Goal: Task Accomplishment & Management: Complete application form

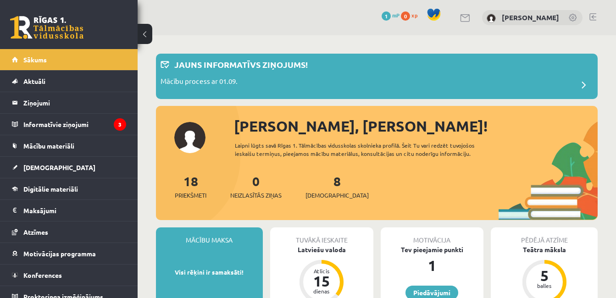
click at [151, 31] on button at bounding box center [144, 34] width 15 height 20
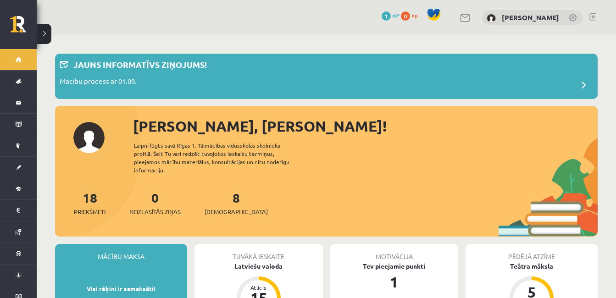
click at [49, 31] on button at bounding box center [44, 34] width 15 height 20
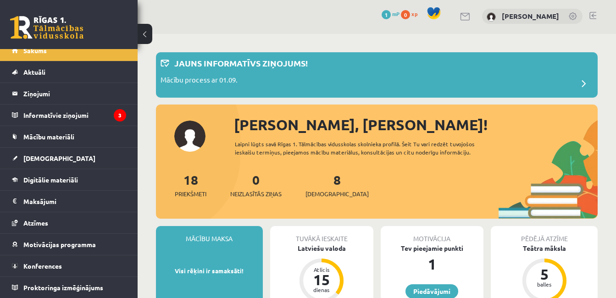
scroll to position [1, 0]
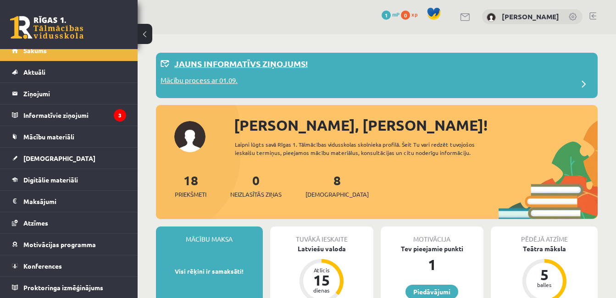
click at [383, 76] on div "Mācību process ar 01.09." at bounding box center [376, 84] width 432 height 18
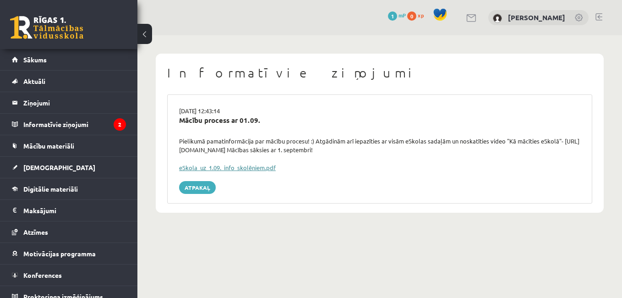
click at [230, 167] on link "eSkola_uz_1.09._info_skolēniem.pdf" at bounding box center [227, 168] width 97 height 8
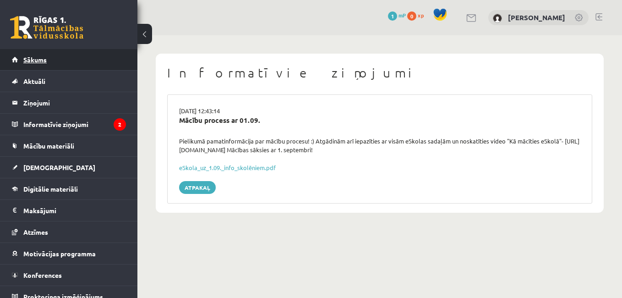
click at [113, 53] on link "Sākums" at bounding box center [69, 59] width 114 height 21
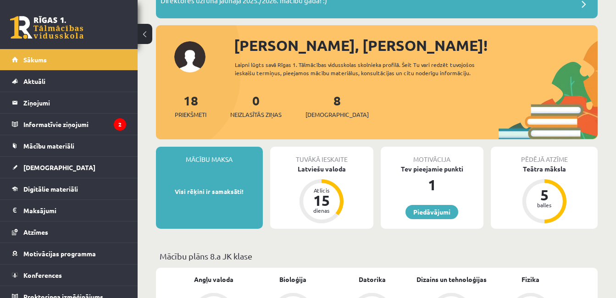
scroll to position [81, 0]
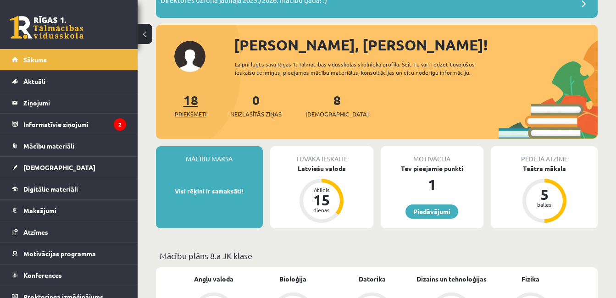
click at [193, 110] on span "Priekšmeti" at bounding box center [191, 114] width 32 height 9
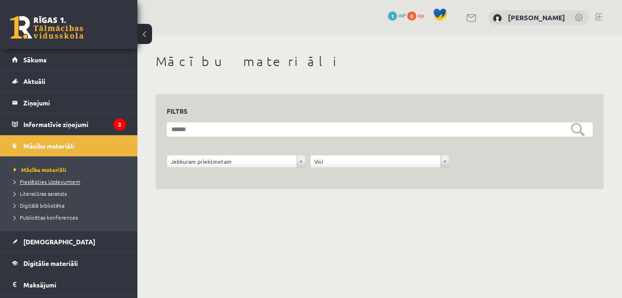
click at [43, 183] on span "Pieslēgties Uzdevumiem" at bounding box center [47, 181] width 66 height 7
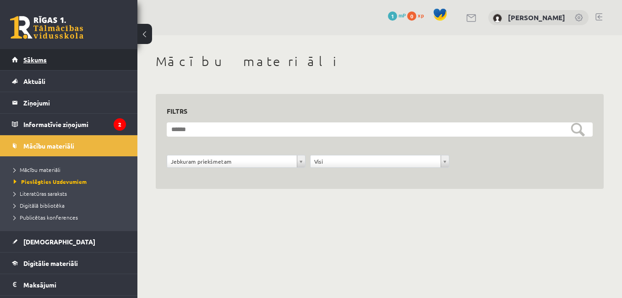
click at [66, 63] on link "Sākums" at bounding box center [69, 59] width 114 height 21
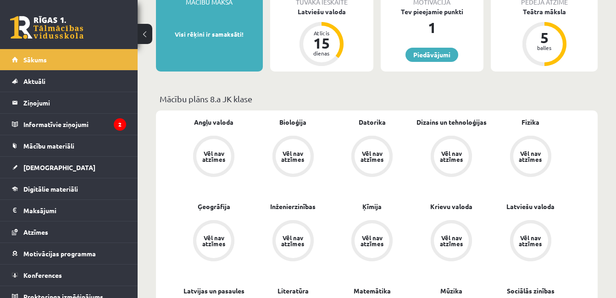
scroll to position [234, 0]
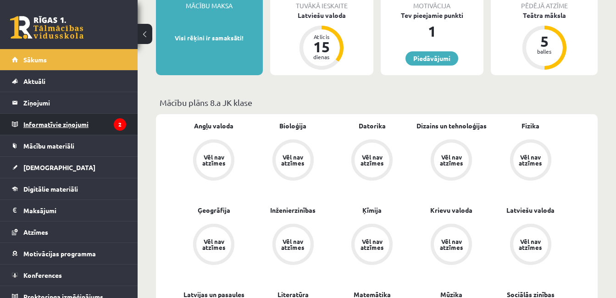
click at [107, 131] on legend "Informatīvie ziņojumi 2" at bounding box center [74, 124] width 103 height 21
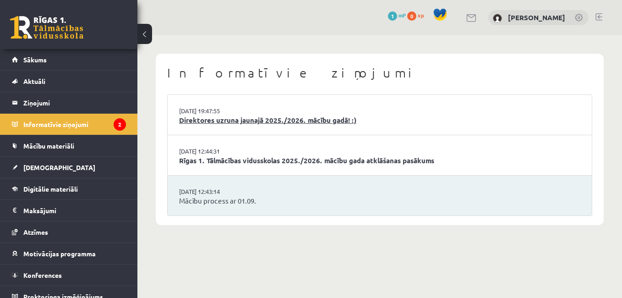
click at [216, 119] on link "Direktores uzruna jaunajā 2025./2026. mācību gadā! :)" at bounding box center [379, 120] width 401 height 11
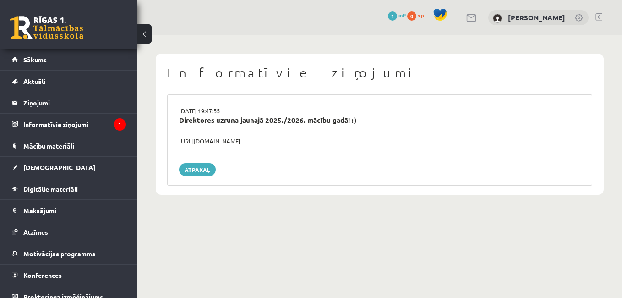
drag, startPoint x: 291, startPoint y: 141, endPoint x: 174, endPoint y: 141, distance: 116.9
click at [174, 141] on div "https://youtube.com/shorts/lM8RsWyzCn4" at bounding box center [379, 141] width 415 height 9
click at [299, 137] on div "https://youtube.com/shorts/lM8RsWyzCn4" at bounding box center [379, 141] width 415 height 9
drag, startPoint x: 293, startPoint y: 141, endPoint x: 166, endPoint y: 143, distance: 126.5
click at [166, 143] on div "Informatīvie ziņojumi 29.08.2025 19:47:55 Direktores uzruna jaunajā 2025./2026.…" at bounding box center [380, 124] width 448 height 141
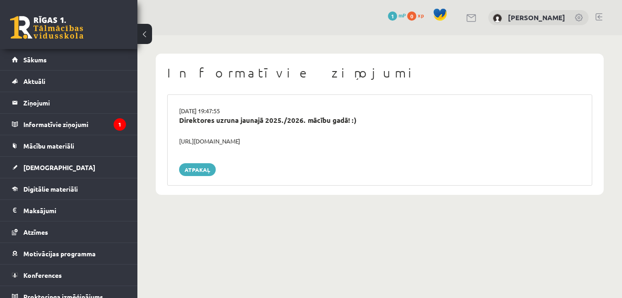
copy div "https://youtube.com/shorts/lM8RsWyzCn"
click at [198, 168] on link "Atpakaļ" at bounding box center [197, 169] width 37 height 13
click at [93, 115] on legend "Informatīvie ziņojumi 1" at bounding box center [74, 124] width 103 height 21
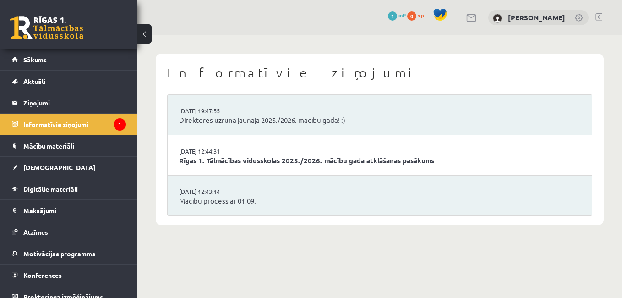
click at [252, 162] on link "Rīgas 1. Tālmācības vidusskolas 2025./2026. mācību gada atklāšanas pasākums" at bounding box center [379, 160] width 401 height 11
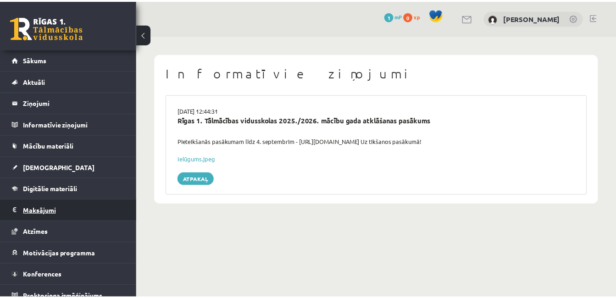
scroll to position [9, 0]
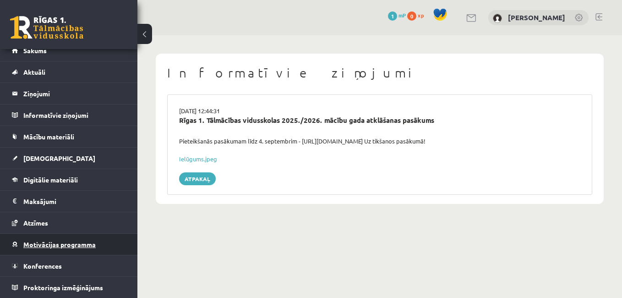
click at [65, 247] on span "Motivācijas programma" at bounding box center [59, 244] width 72 height 8
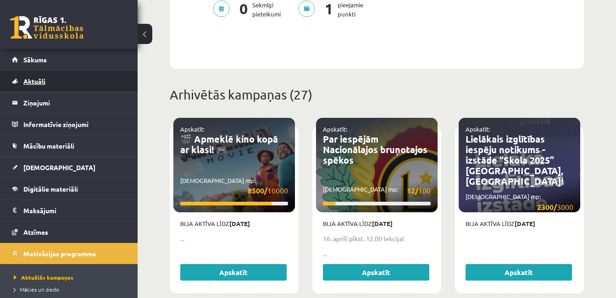
click at [43, 72] on link "Aktuāli" at bounding box center [69, 81] width 114 height 21
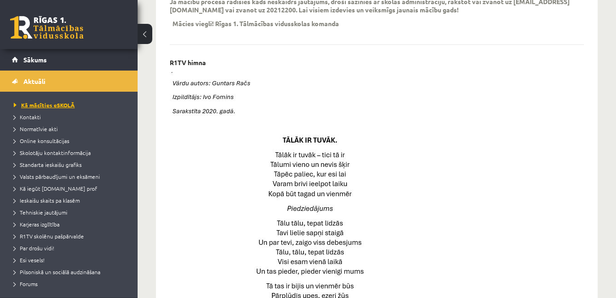
click at [49, 101] on link "Kā mācīties eSKOLĀ" at bounding box center [71, 105] width 115 height 8
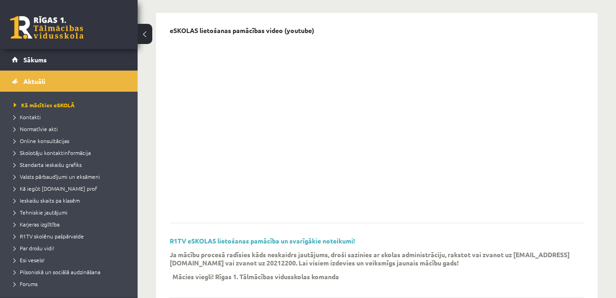
scroll to position [91, 0]
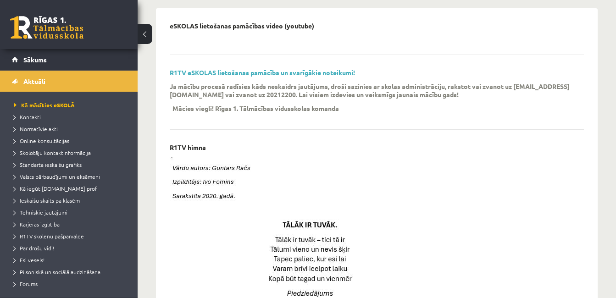
click at [461, 229] on iframe at bounding box center [308, 149] width 616 height 298
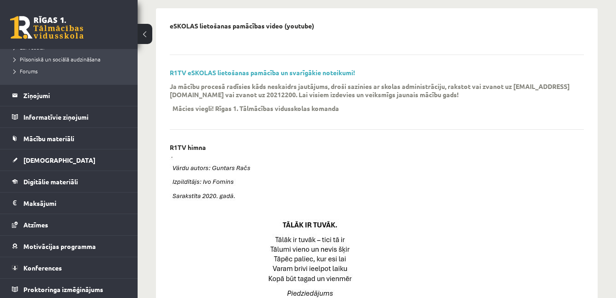
scroll to position [213, 0]
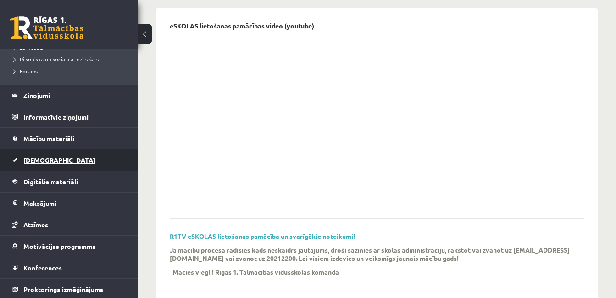
click at [52, 159] on link "[DEMOGRAPHIC_DATA]" at bounding box center [69, 159] width 114 height 21
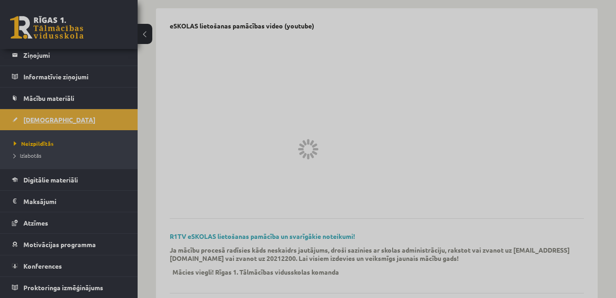
scroll to position [48, 0]
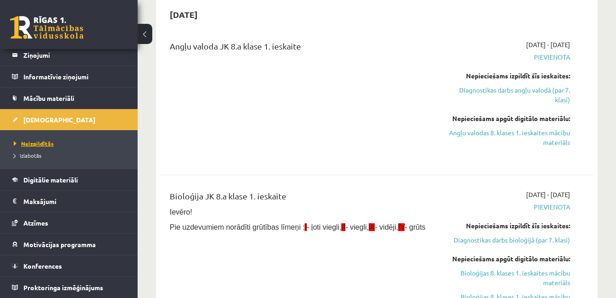
click at [35, 142] on span "Neizpildītās" at bounding box center [34, 143] width 40 height 7
click at [506, 88] on link "Diagnostikas darbs angļu valodā (par 7. klasi)" at bounding box center [507, 94] width 124 height 19
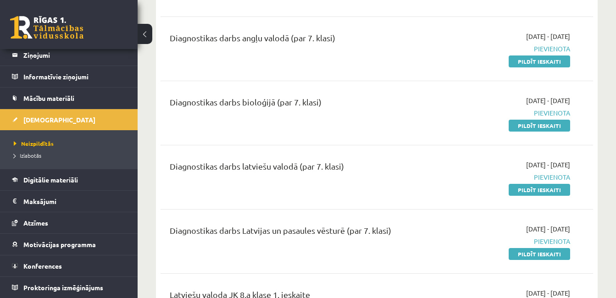
scroll to position [413, 0]
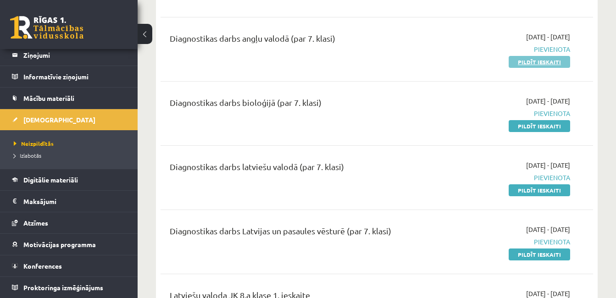
click at [560, 66] on link "Pildīt ieskaiti" at bounding box center [538, 62] width 61 height 12
click at [546, 64] on link "Pildīt ieskaiti" at bounding box center [538, 62] width 61 height 12
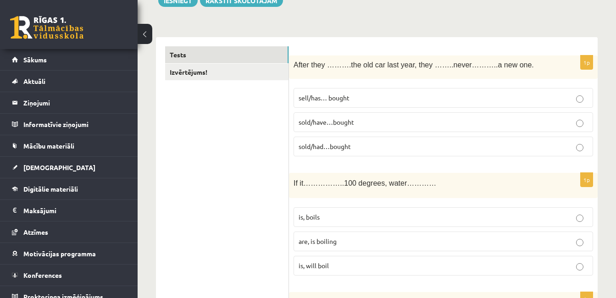
scroll to position [119, 0]
click at [582, 143] on p "sold/had…bought" at bounding box center [442, 146] width 289 height 10
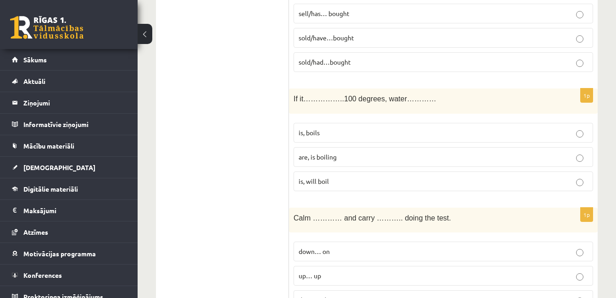
scroll to position [211, 0]
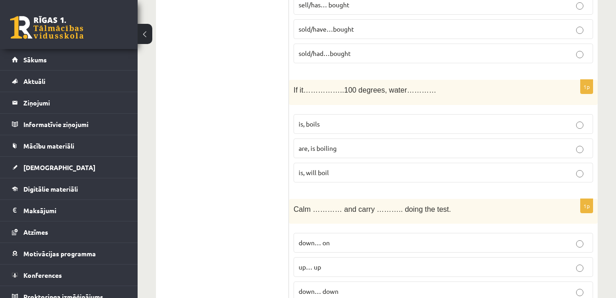
click at [462, 177] on p "is, will boil" at bounding box center [442, 173] width 289 height 10
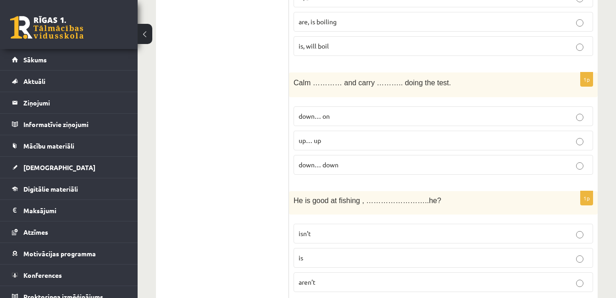
scroll to position [338, 0]
click at [452, 119] on p "down… on" at bounding box center [442, 116] width 289 height 10
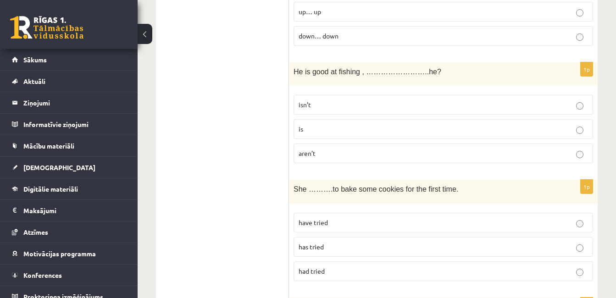
scroll to position [466, 0]
click at [446, 113] on label "isn’t" at bounding box center [442, 105] width 299 height 20
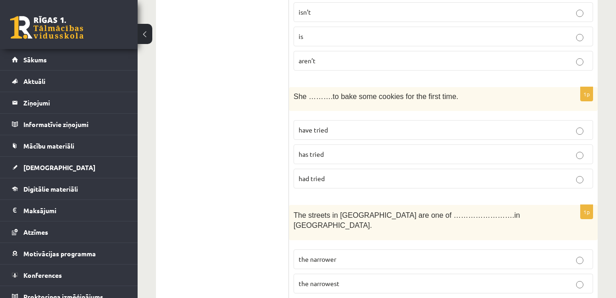
scroll to position [559, 0]
click at [439, 152] on p "has tried" at bounding box center [442, 155] width 289 height 10
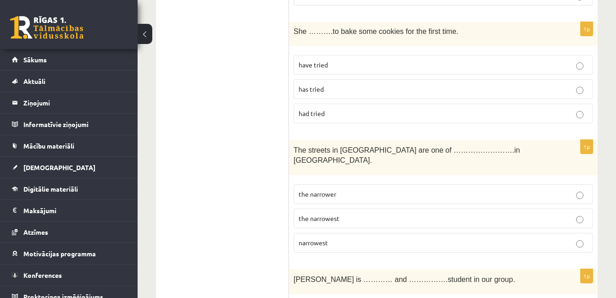
scroll to position [625, 0]
click at [434, 179] on fieldset "the narrower the narrowest narrowest" at bounding box center [442, 217] width 299 height 76
click at [434, 188] on p "the narrower" at bounding box center [442, 193] width 289 height 10
click at [345, 213] on p "the narrowest" at bounding box center [442, 218] width 289 height 10
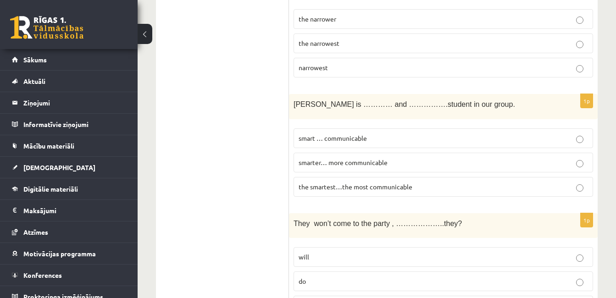
scroll to position [800, 0]
click at [392, 183] on label "the smartest…the most communicable" at bounding box center [442, 186] width 299 height 20
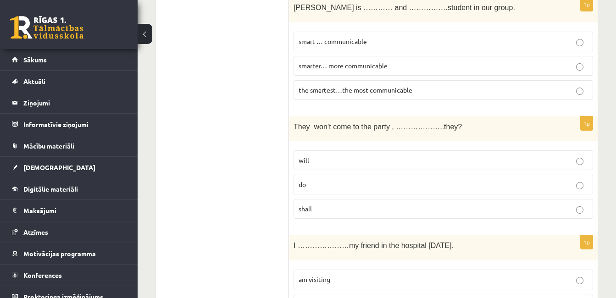
scroll to position [899, 0]
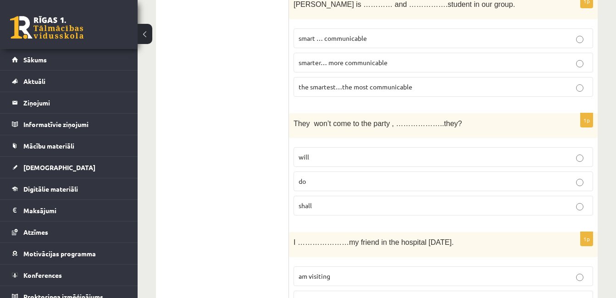
click at [392, 176] on p "do" at bounding box center [442, 181] width 289 height 10
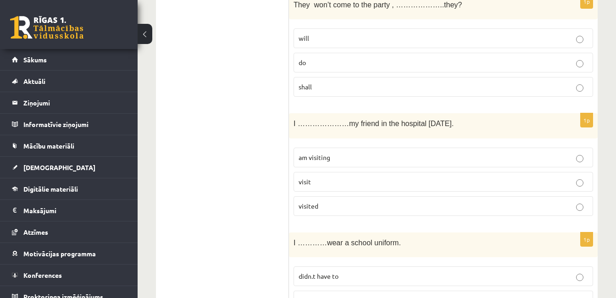
scroll to position [1028, 0]
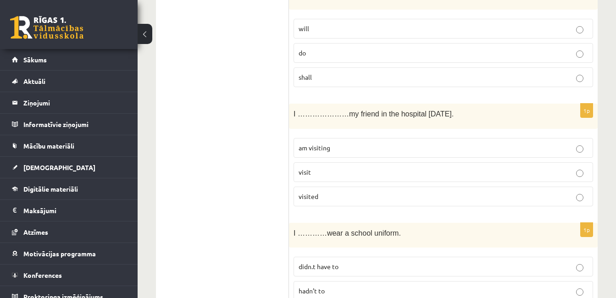
click at [385, 147] on label "am visiting" at bounding box center [442, 148] width 299 height 20
click at [385, 192] on p "visited" at bounding box center [442, 197] width 289 height 10
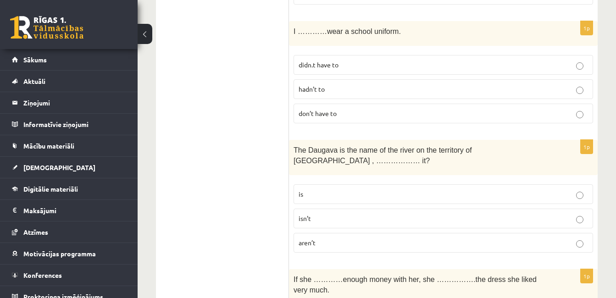
scroll to position [1229, 0]
click at [359, 60] on p "didn.t have to" at bounding box center [442, 65] width 289 height 10
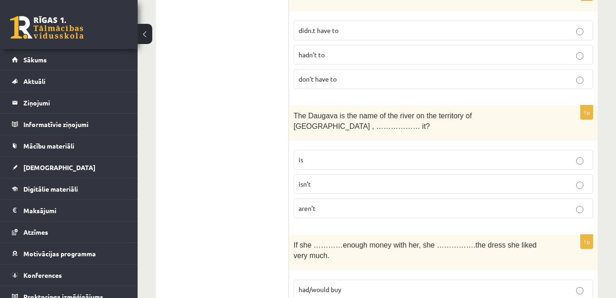
scroll to position [1270, 0]
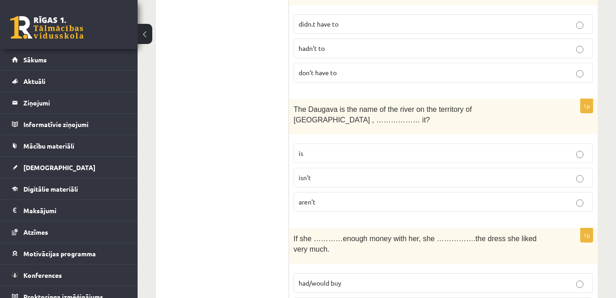
click at [345, 173] on p "isn’t" at bounding box center [442, 178] width 289 height 10
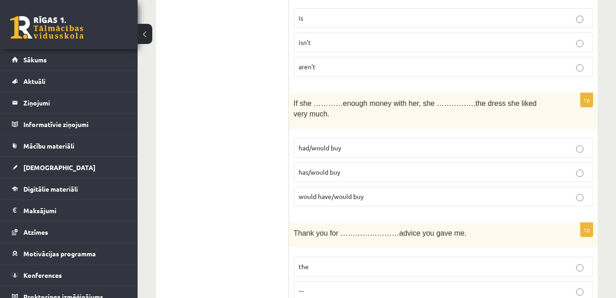
scroll to position [1406, 0]
click at [352, 142] on p "had/would buy" at bounding box center [442, 147] width 289 height 10
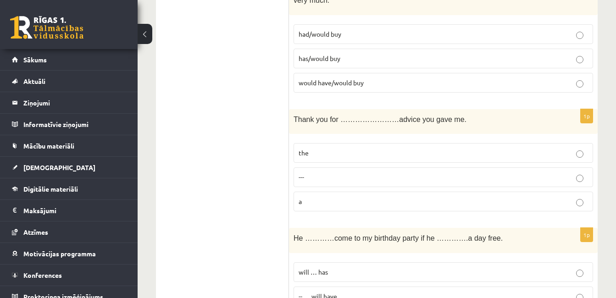
scroll to position [1519, 0]
click at [353, 148] on p "the" at bounding box center [442, 153] width 289 height 10
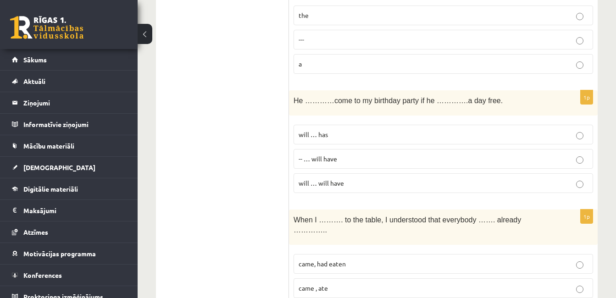
scroll to position [1657, 0]
click at [367, 178] on p "will … will have" at bounding box center [442, 183] width 289 height 10
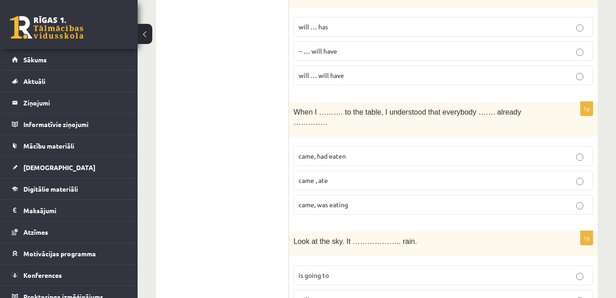
scroll to position [1765, 0]
click at [370, 194] on label "came, was eating" at bounding box center [442, 204] width 299 height 20
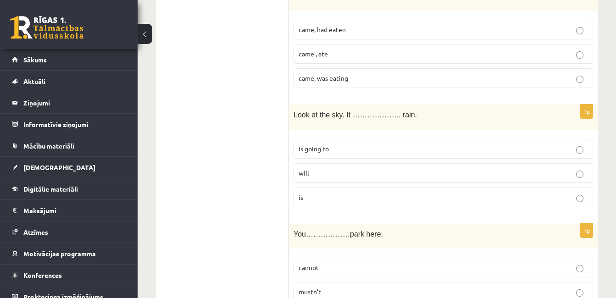
scroll to position [1891, 0]
click at [352, 168] on p "will" at bounding box center [442, 173] width 289 height 10
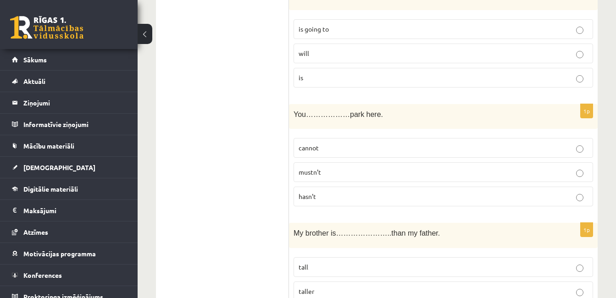
scroll to position [2011, 0]
click at [352, 143] on p "cannot" at bounding box center [442, 148] width 289 height 10
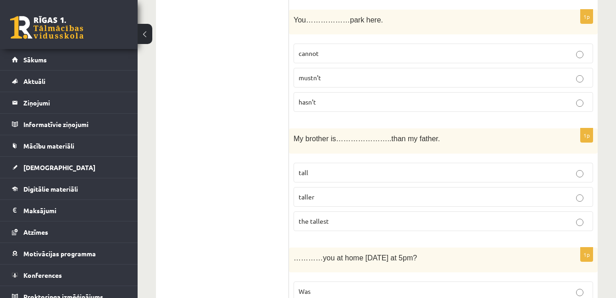
scroll to position [2105, 0]
click at [342, 187] on label "taller" at bounding box center [442, 197] width 299 height 20
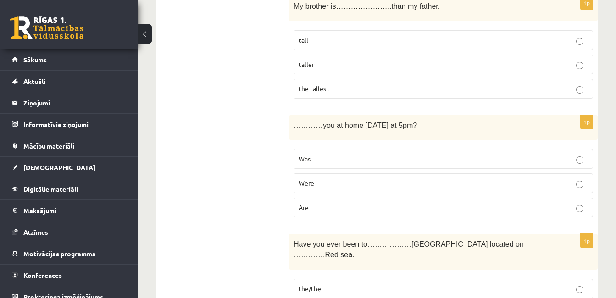
scroll to position [2238, 0]
click at [346, 153] on p "Was" at bounding box center [442, 158] width 289 height 10
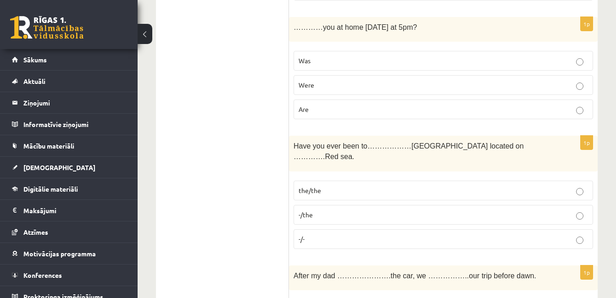
scroll to position [2348, 0]
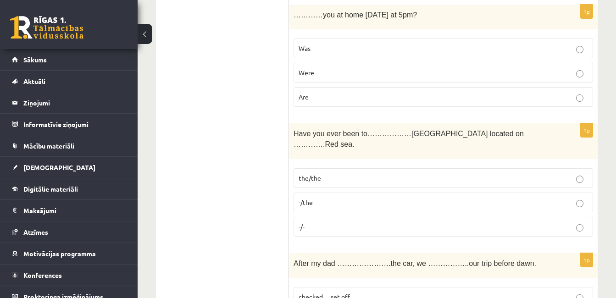
click at [346, 168] on label "the/the" at bounding box center [442, 178] width 299 height 20
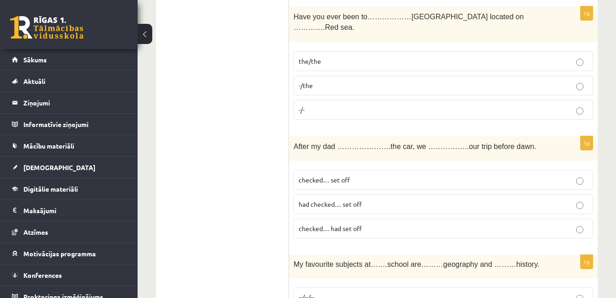
scroll to position [2465, 0]
click at [384, 199] on p "had checked… set off" at bounding box center [442, 204] width 289 height 10
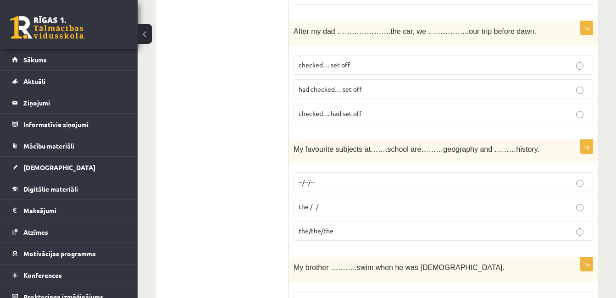
scroll to position [2580, 0]
click at [385, 177] on p "--/--/--" at bounding box center [442, 182] width 289 height 10
click at [384, 201] on p "the /--/--" at bounding box center [442, 206] width 289 height 10
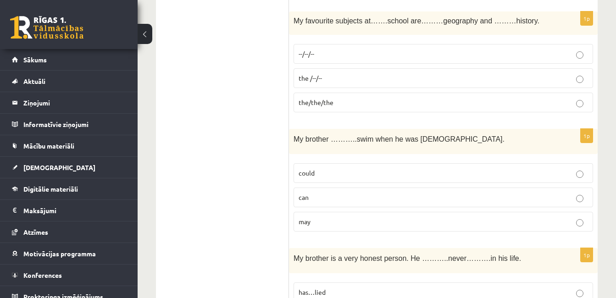
scroll to position [2708, 0]
click at [381, 211] on label "may" at bounding box center [442, 221] width 299 height 20
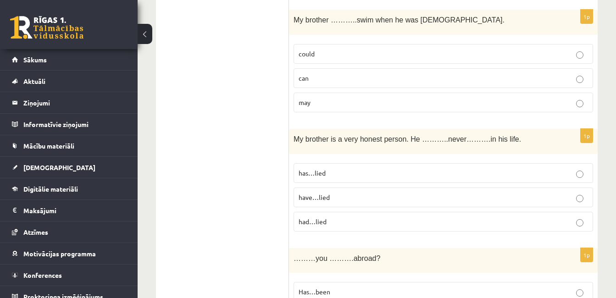
scroll to position [2829, 0]
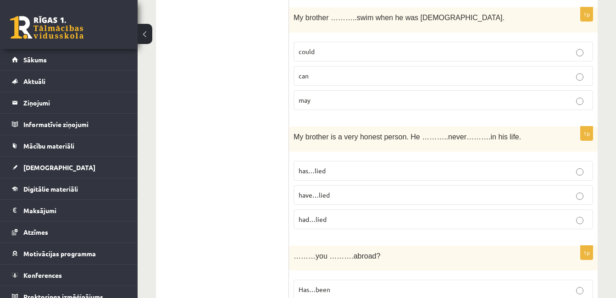
click at [384, 190] on p "have…lied" at bounding box center [442, 195] width 289 height 10
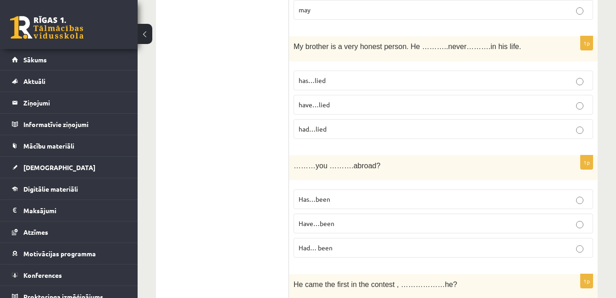
scroll to position [2920, 0]
click at [385, 124] on p "had…lied" at bounding box center [442, 129] width 289 height 10
click at [379, 94] on label "have…lied" at bounding box center [442, 104] width 299 height 20
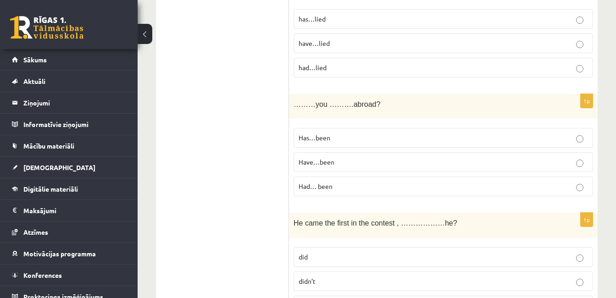
scroll to position [2981, 0]
click at [338, 152] on label "Have…been" at bounding box center [442, 162] width 299 height 20
click at [336, 181] on p "Had… been" at bounding box center [442, 186] width 289 height 10
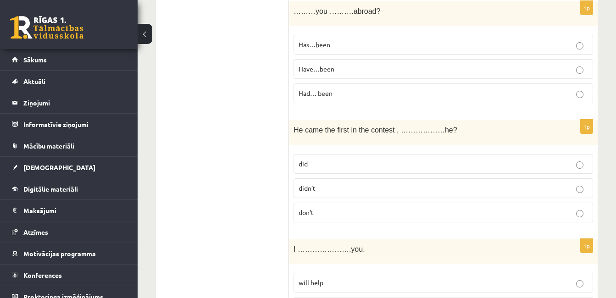
scroll to position [3080, 0]
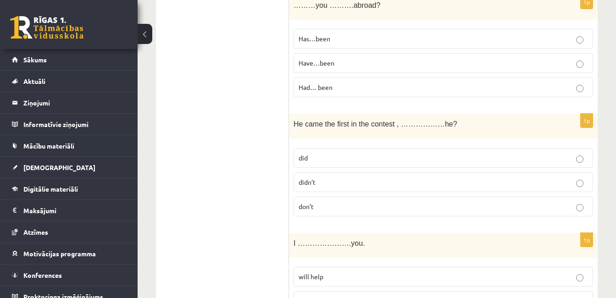
click at [341, 153] on p "did" at bounding box center [442, 158] width 289 height 10
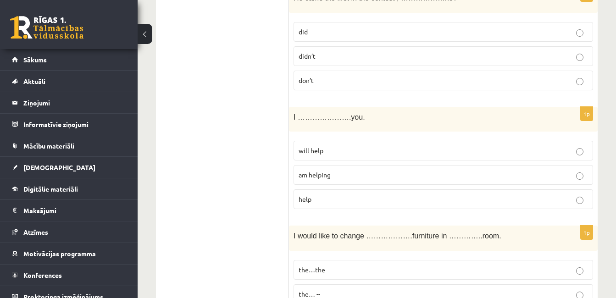
scroll to position [3208, 0]
click at [352, 144] on p "will help" at bounding box center [442, 149] width 289 height 10
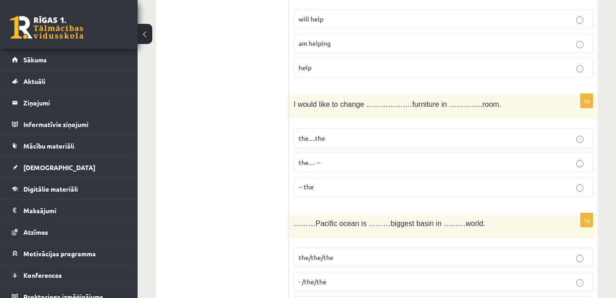
scroll to position [3341, 0]
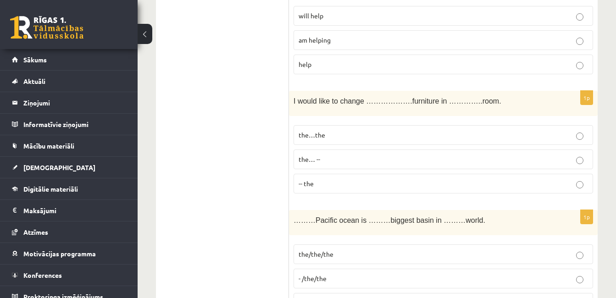
click at [335, 174] on label "-- the" at bounding box center [442, 184] width 299 height 20
click at [355, 274] on p "- /the/the" at bounding box center [442, 279] width 289 height 10
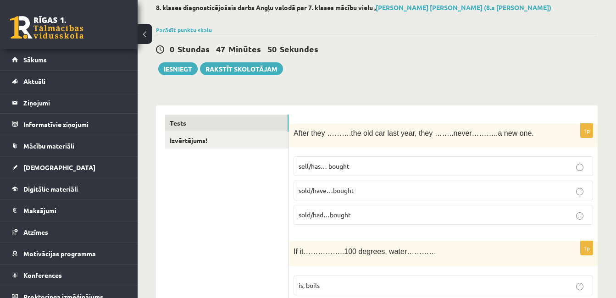
scroll to position [54, 0]
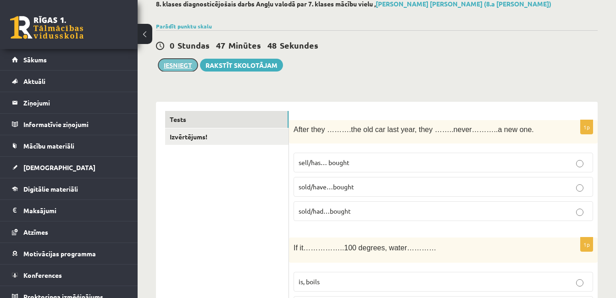
click at [174, 70] on button "Iesniegt" at bounding box center [177, 65] width 39 height 13
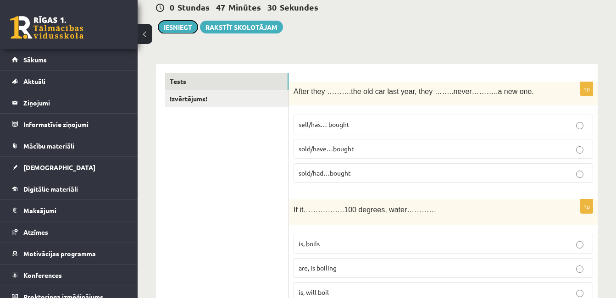
scroll to position [0, 0]
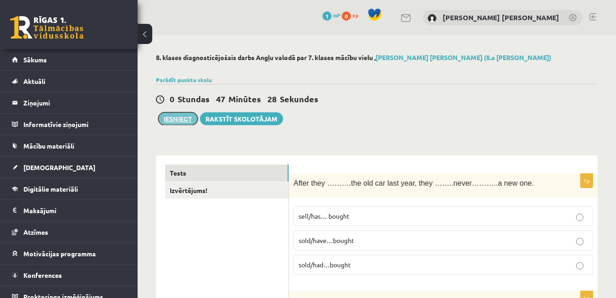
click at [176, 119] on button "Iesniegt" at bounding box center [177, 118] width 39 height 13
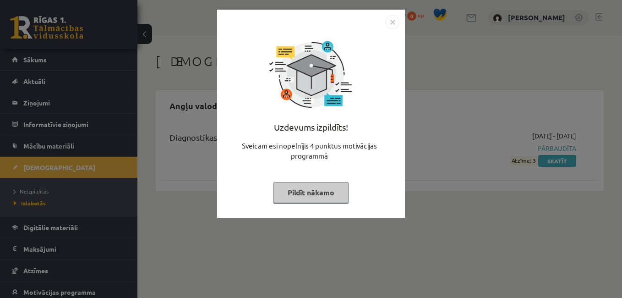
click at [390, 19] on img "Close" at bounding box center [393, 22] width 14 height 14
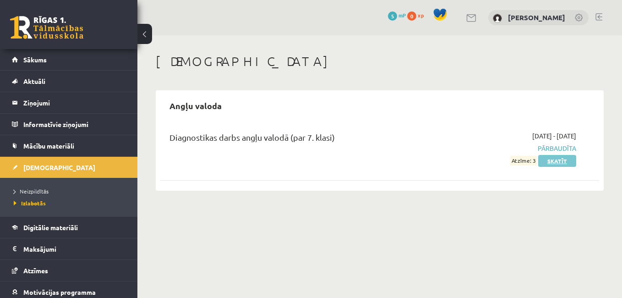
click at [561, 163] on link "Skatīt" at bounding box center [558, 161] width 38 height 12
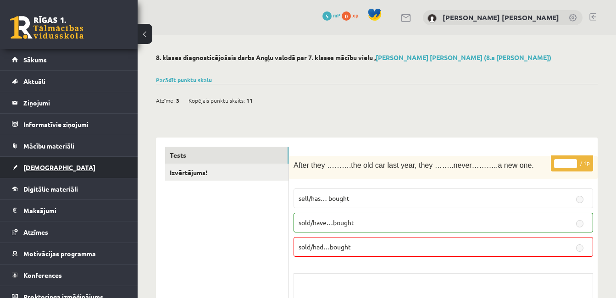
click at [59, 176] on link "[DEMOGRAPHIC_DATA]" at bounding box center [69, 167] width 114 height 21
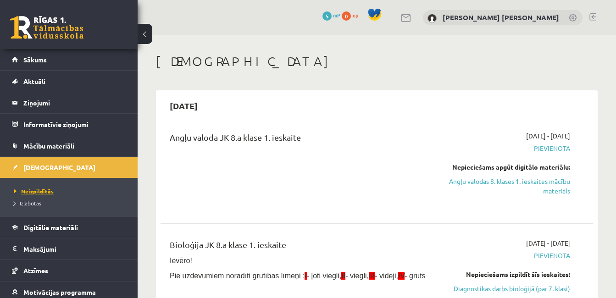
click at [38, 189] on span "Neizpildītās" at bounding box center [34, 190] width 40 height 7
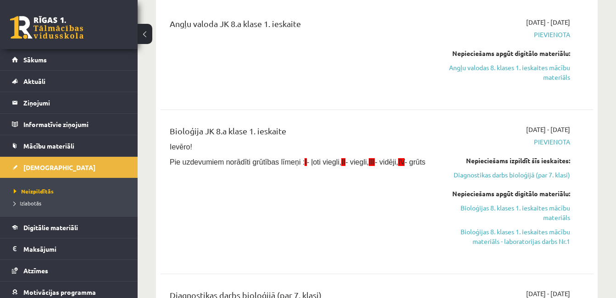
scroll to position [115, 0]
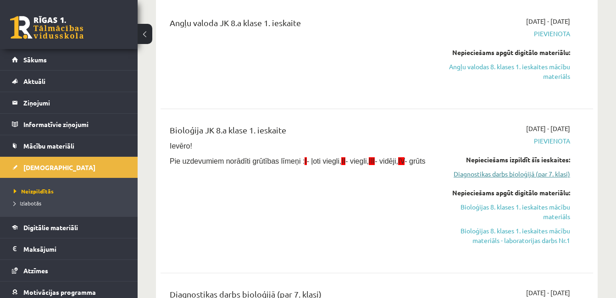
click at [532, 173] on link "Diagnostikas darbs bioloģijā (par 7. klasi)" at bounding box center [507, 174] width 124 height 10
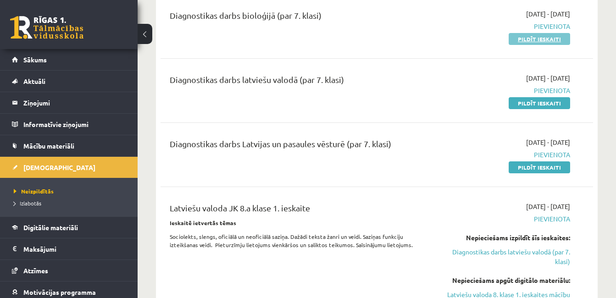
click at [543, 43] on link "Pildīt ieskaiti" at bounding box center [538, 39] width 61 height 12
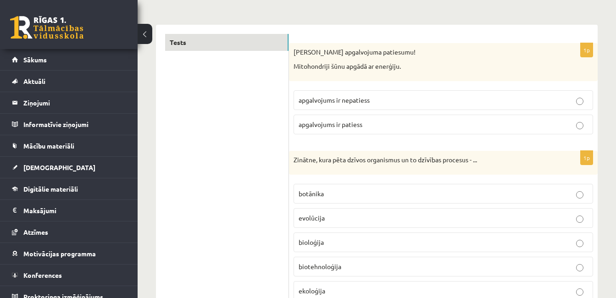
scroll to position [131, 0]
click at [447, 244] on p "bioloģija" at bounding box center [442, 242] width 289 height 10
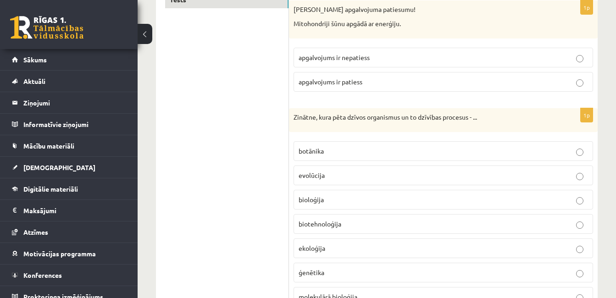
scroll to position [174, 0]
click at [431, 78] on p "apgalvojums ir patiess" at bounding box center [442, 82] width 289 height 10
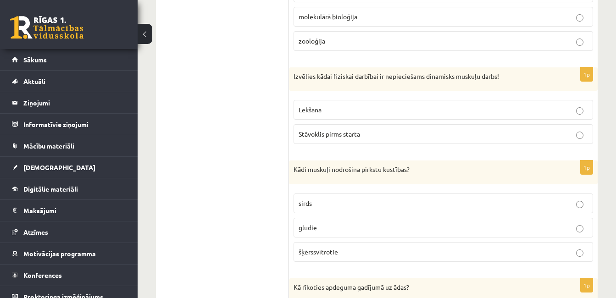
scroll to position [454, 0]
click at [409, 112] on p "Lēkšana" at bounding box center [442, 109] width 289 height 10
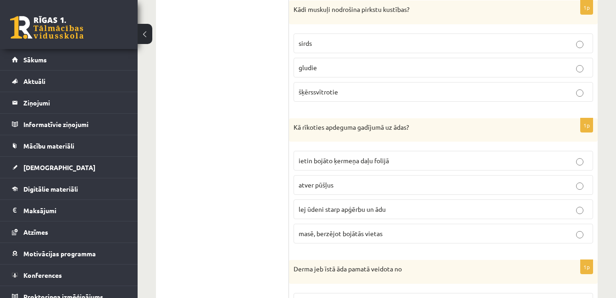
scroll to position [614, 0]
click at [397, 101] on label "šķērssvītrotie" at bounding box center [442, 92] width 299 height 20
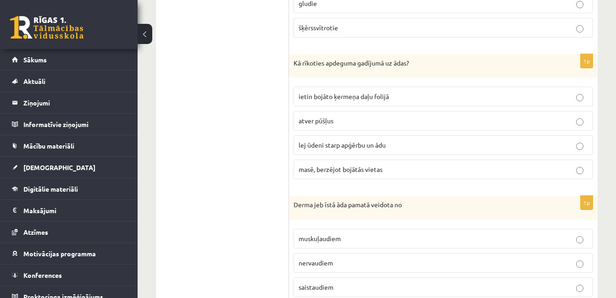
scroll to position [678, 0]
click at [401, 149] on p "lej ūdeni starp apģērbu un ādu" at bounding box center [442, 144] width 289 height 10
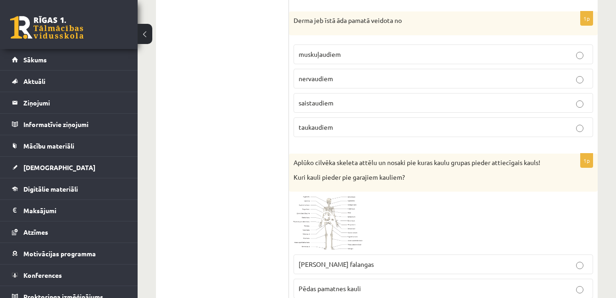
scroll to position [862, 0]
click at [370, 99] on p "saistaudiem" at bounding box center [442, 103] width 289 height 10
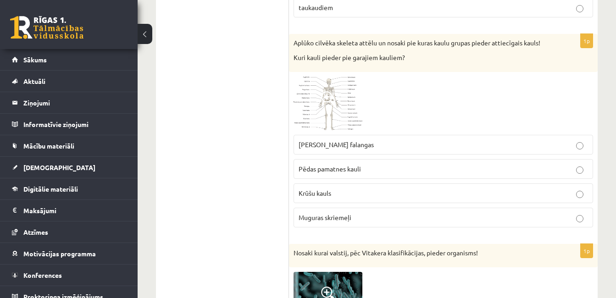
scroll to position [982, 0]
click at [406, 146] on p "Rokas pirkstu falangas" at bounding box center [442, 144] width 289 height 10
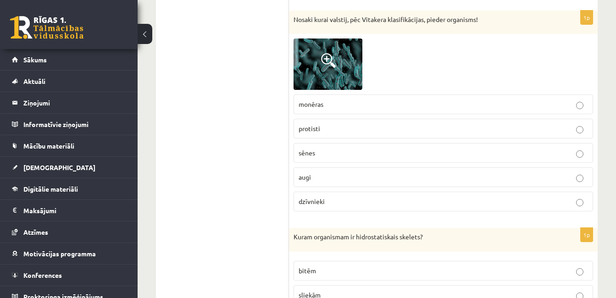
scroll to position [1216, 0]
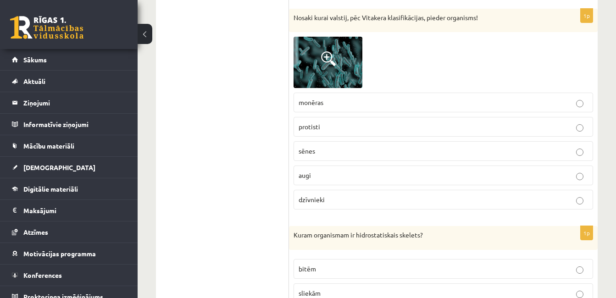
click at [402, 97] on label "monēras" at bounding box center [442, 103] width 299 height 20
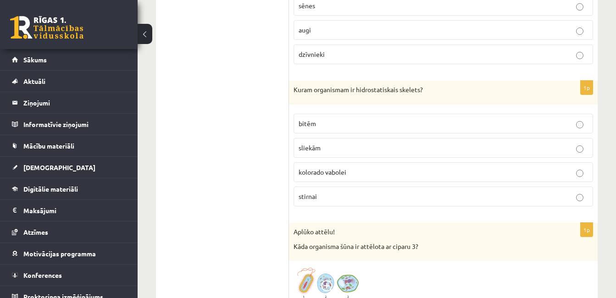
scroll to position [1362, 0]
click at [393, 120] on p "bitēm" at bounding box center [442, 123] width 289 height 10
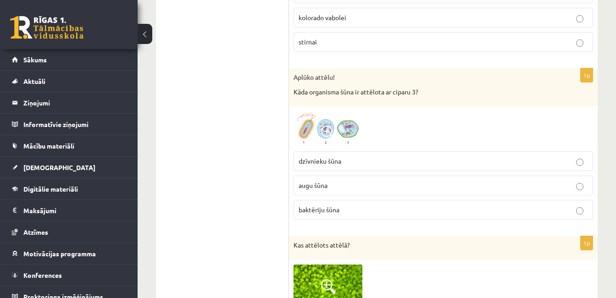
scroll to position [1518, 0]
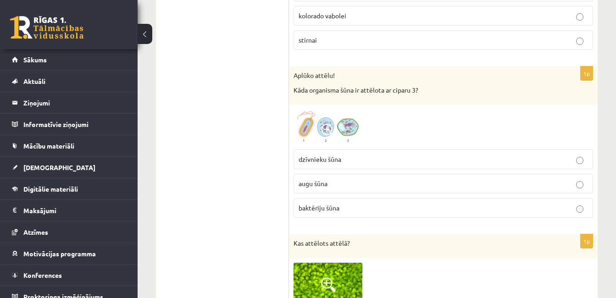
click at [362, 179] on p "augu šūna" at bounding box center [442, 184] width 289 height 10
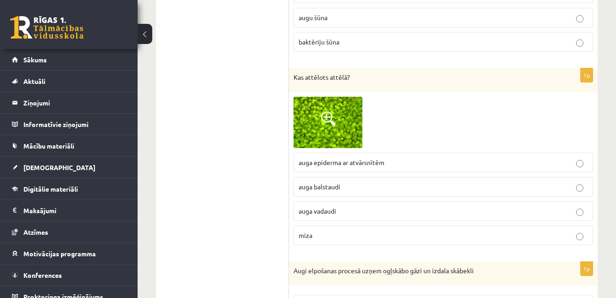
scroll to position [1684, 0]
click at [362, 179] on label "auga balstaudi" at bounding box center [442, 186] width 299 height 20
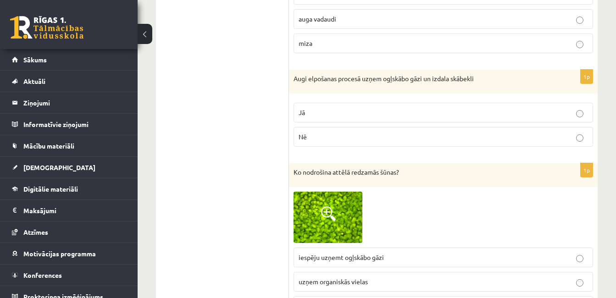
scroll to position [1875, 0]
click at [382, 138] on p "Nē" at bounding box center [442, 137] width 289 height 10
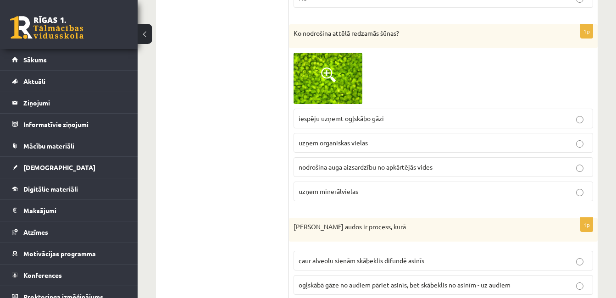
scroll to position [2015, 0]
click at [330, 70] on span at bounding box center [328, 74] width 15 height 15
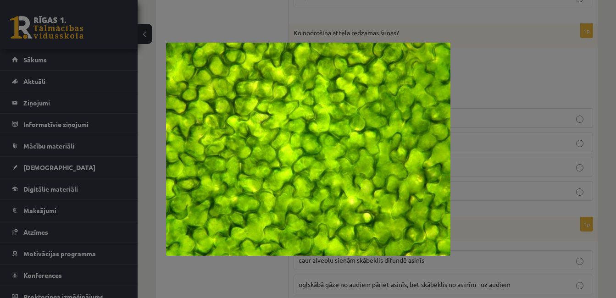
click at [556, 136] on div at bounding box center [308, 149] width 616 height 298
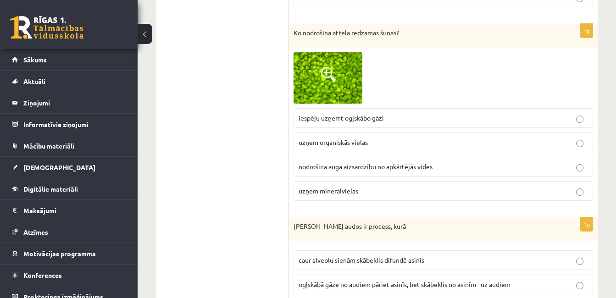
click at [577, 164] on p "nodrošina auga aizsardzību no apkārtējās vides" at bounding box center [442, 167] width 289 height 10
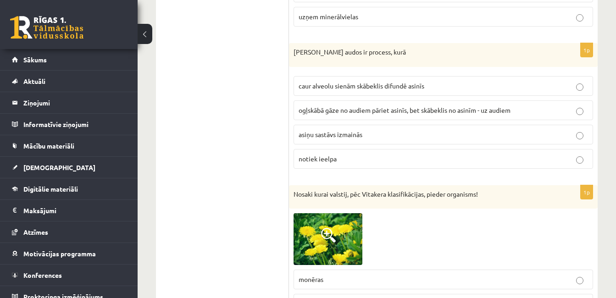
scroll to position [2190, 0]
click at [374, 159] on p "notiek ieelpa" at bounding box center [442, 159] width 289 height 10
click at [367, 115] on label "ogļskābā gāze no audiem pāriet asinīs, bet skābeklis no asinīm - uz audiem" at bounding box center [442, 110] width 299 height 20
click at [409, 89] on p "caur alveolu sienām skābeklis difundē asinīs" at bounding box center [442, 86] width 289 height 10
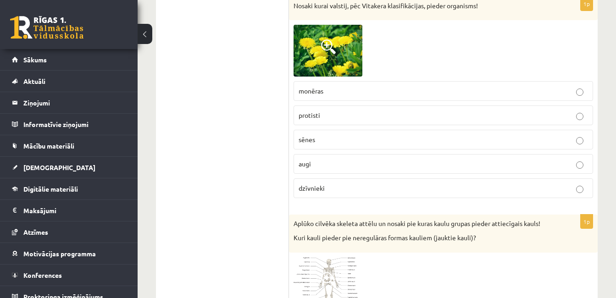
scroll to position [2378, 0]
click at [383, 167] on p "augi" at bounding box center [442, 164] width 289 height 10
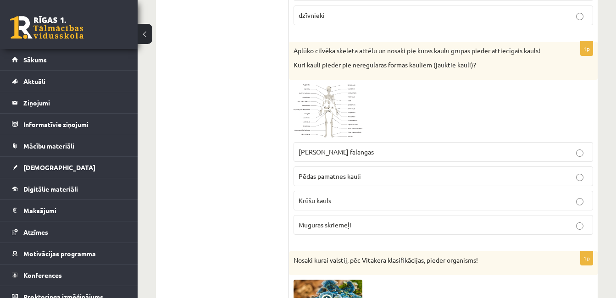
scroll to position [2551, 0]
click at [400, 200] on p "Krūšu kauls" at bounding box center [442, 200] width 289 height 10
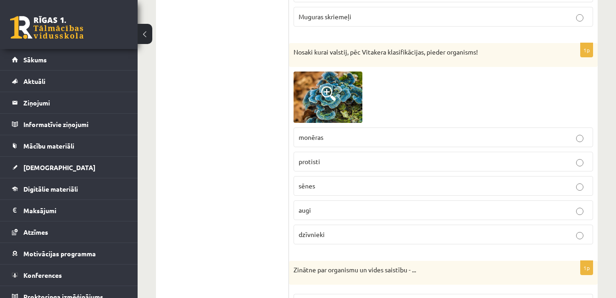
scroll to position [2759, 0]
click at [352, 187] on p "sēnes" at bounding box center [442, 186] width 289 height 10
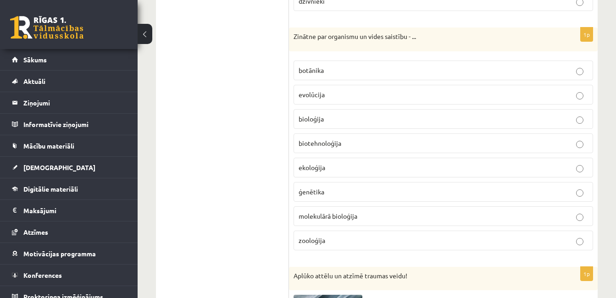
scroll to position [2992, 0]
click at [351, 62] on label "botānika" at bounding box center [442, 70] width 299 height 20
click at [341, 170] on p "ekoloģija" at bounding box center [442, 167] width 289 height 10
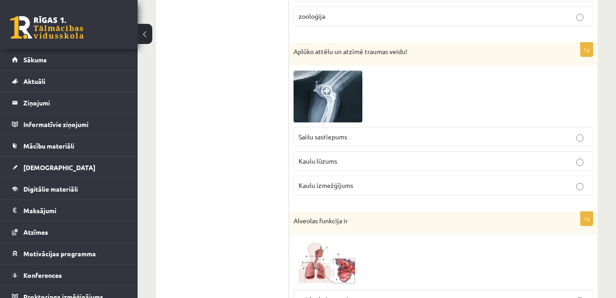
scroll to position [3217, 0]
click at [379, 187] on p "Kaulu izmežģījums" at bounding box center [442, 185] width 289 height 10
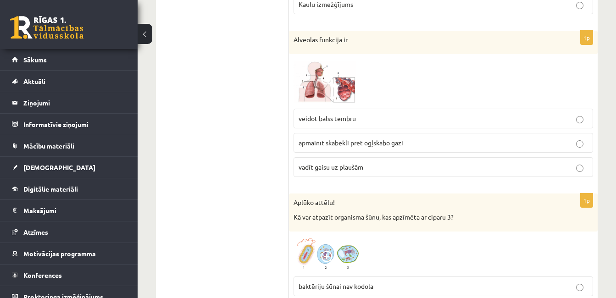
scroll to position [3398, 0]
click at [377, 146] on span "apmainīt skābekli pret ogļskābo gāzi" at bounding box center [350, 142] width 104 height 8
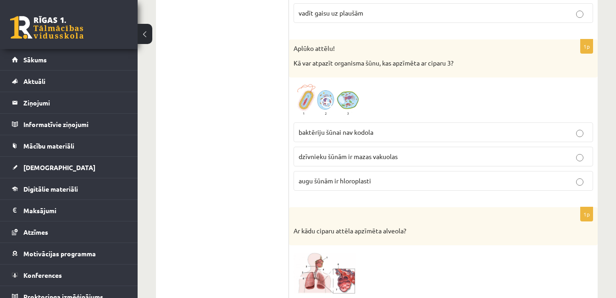
scroll to position [3552, 0]
click at [345, 188] on label "augu šūnām ir hloroplasti" at bounding box center [442, 180] width 299 height 20
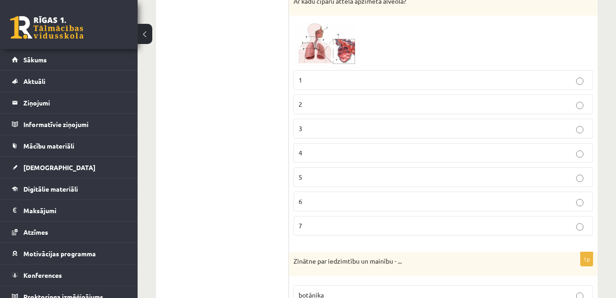
scroll to position [3781, 0]
click at [313, 40] on img at bounding box center [327, 42] width 69 height 45
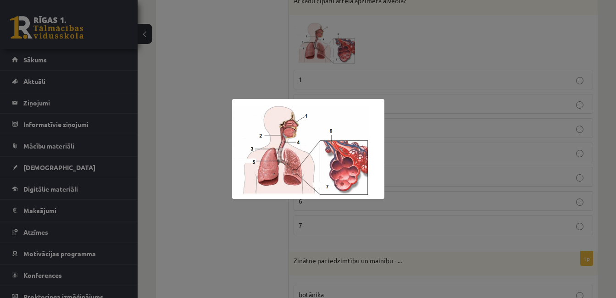
click at [399, 95] on div at bounding box center [308, 149] width 616 height 298
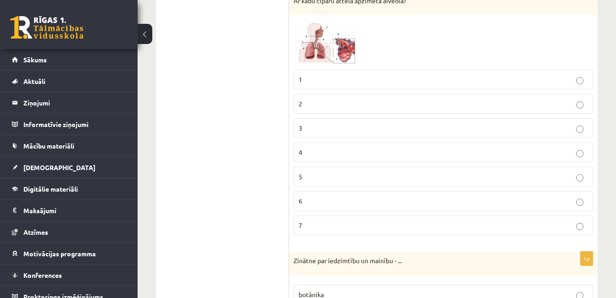
click at [384, 219] on label "7" at bounding box center [442, 225] width 299 height 20
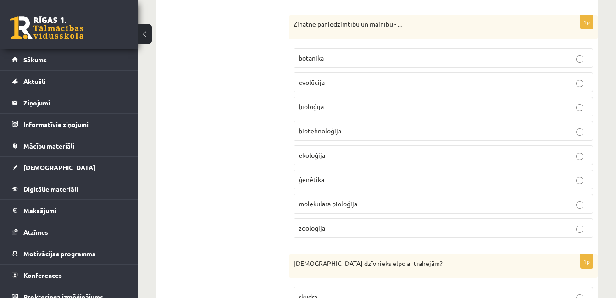
scroll to position [4019, 0]
click at [354, 175] on p "ģenētika" at bounding box center [442, 179] width 289 height 10
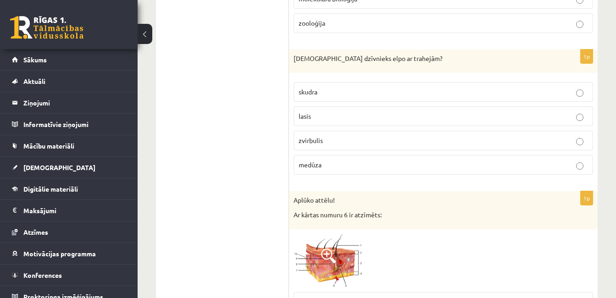
scroll to position [4223, 0]
click at [340, 169] on p "medūza" at bounding box center [442, 164] width 289 height 10
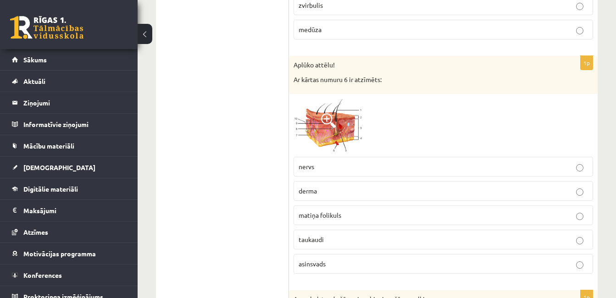
scroll to position [4359, 0]
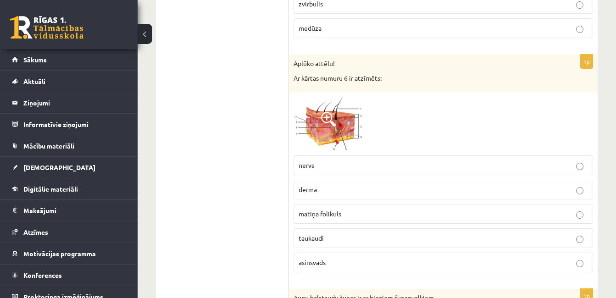
click at [324, 117] on span at bounding box center [328, 119] width 15 height 15
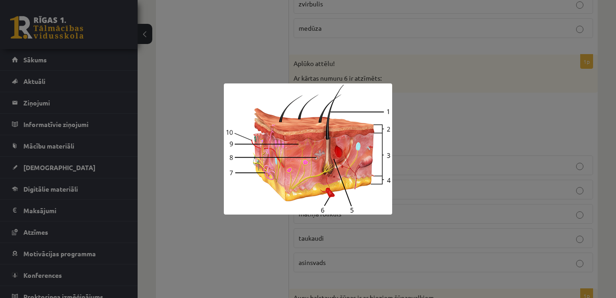
click at [447, 140] on div at bounding box center [308, 149] width 616 height 298
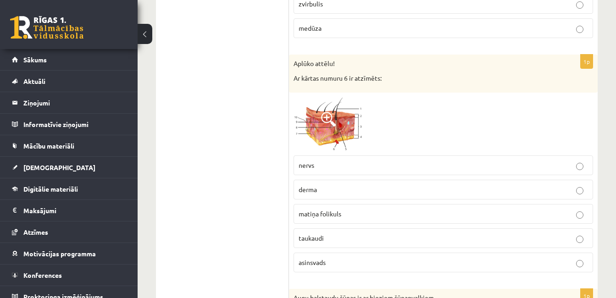
click at [390, 213] on p "matiņa folikuls" at bounding box center [442, 214] width 289 height 10
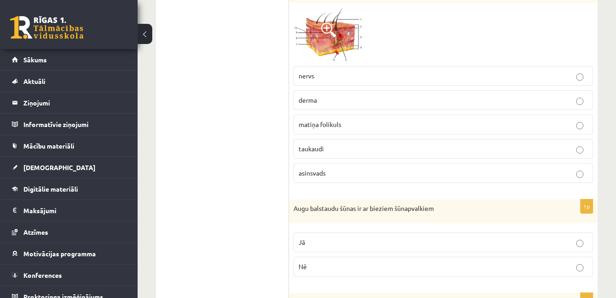
scroll to position [4451, 0]
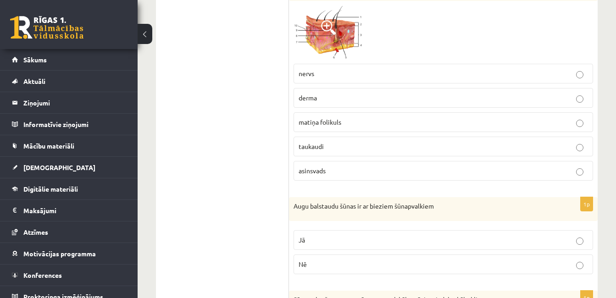
click at [361, 162] on label "asinsvads" at bounding box center [442, 171] width 299 height 20
click at [333, 22] on span at bounding box center [328, 27] width 15 height 15
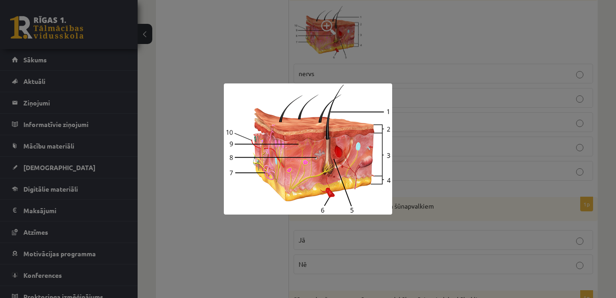
click at [422, 141] on div at bounding box center [308, 149] width 616 height 298
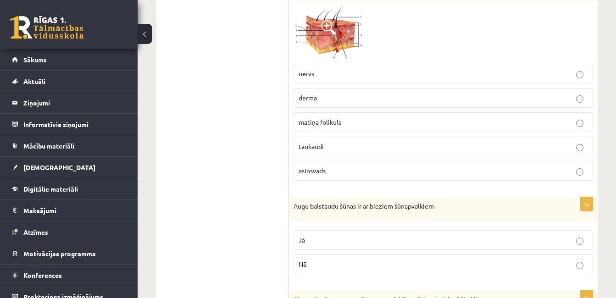
click at [343, 92] on label "derma" at bounding box center [442, 98] width 299 height 20
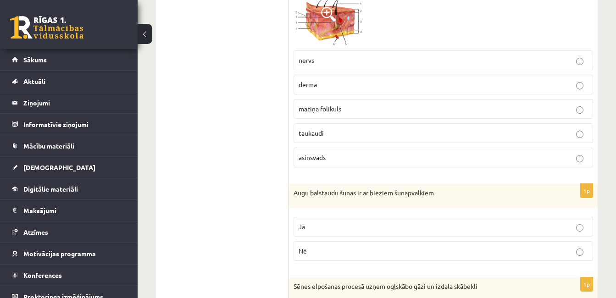
scroll to position [4465, 0]
click at [315, 39] on img at bounding box center [327, 19] width 69 height 54
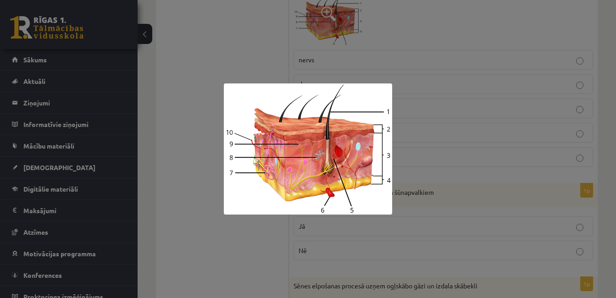
click at [420, 36] on div at bounding box center [308, 149] width 616 height 298
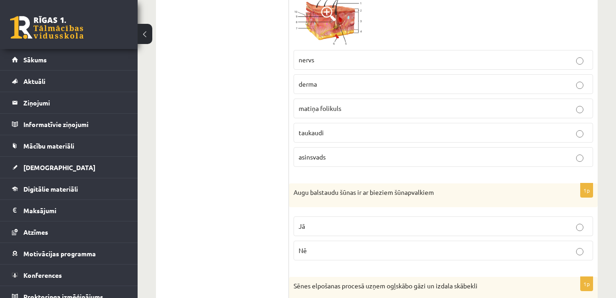
click at [368, 58] on p "nervs" at bounding box center [442, 60] width 289 height 10
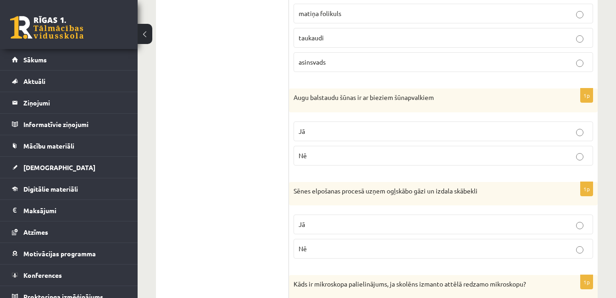
scroll to position [4560, 0]
click at [367, 132] on p "Jā" at bounding box center [442, 131] width 289 height 10
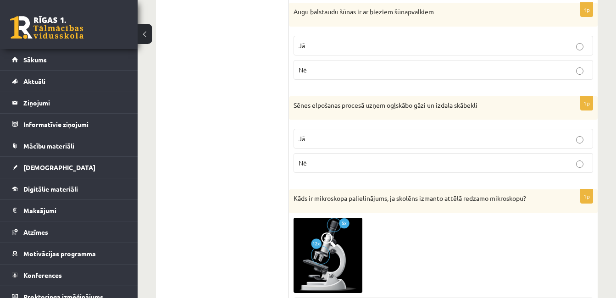
scroll to position [4647, 0]
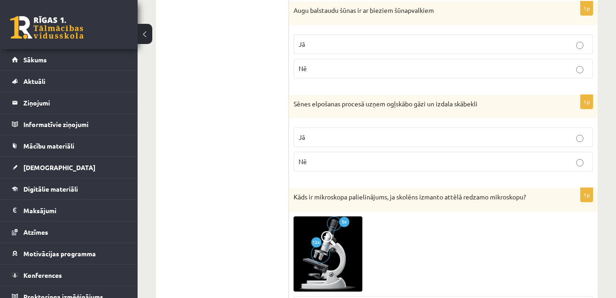
click at [359, 168] on label "Nē" at bounding box center [442, 162] width 299 height 20
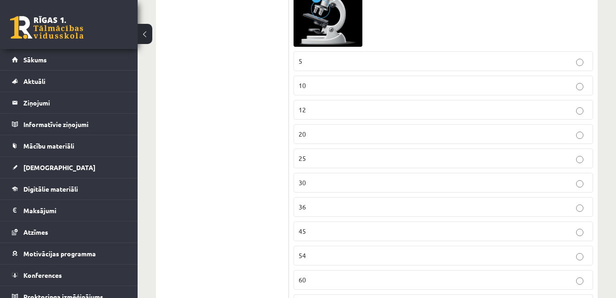
scroll to position [4892, 0]
click at [371, 103] on label "12" at bounding box center [442, 109] width 299 height 20
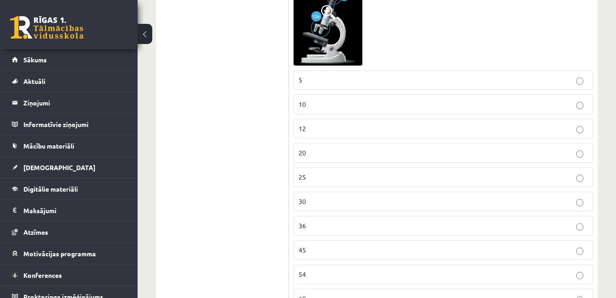
scroll to position [4871, 0]
click at [346, 154] on p "20" at bounding box center [442, 154] width 289 height 10
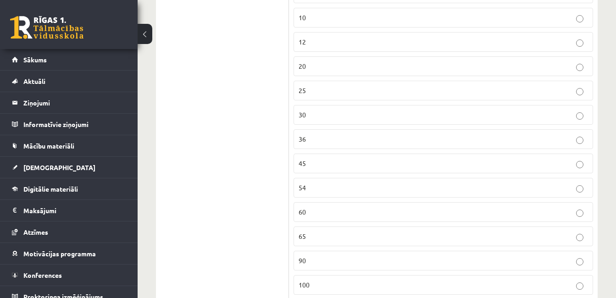
scroll to position [4960, 0]
click at [337, 215] on p "60" at bounding box center [442, 211] width 289 height 10
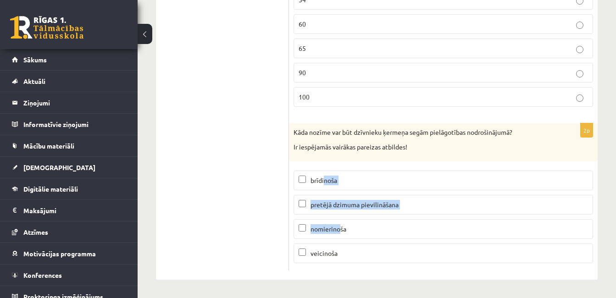
drag, startPoint x: 340, startPoint y: 231, endPoint x: 325, endPoint y: 178, distance: 55.3
click at [325, 178] on fieldset "brīdinoša pretējā dzimuma pievilināšana nomierinoša veicinoša" at bounding box center [442, 216] width 299 height 100
click at [295, 250] on label "veicinoša" at bounding box center [442, 253] width 299 height 20
click at [299, 184] on p "brīdinoša" at bounding box center [442, 181] width 289 height 10
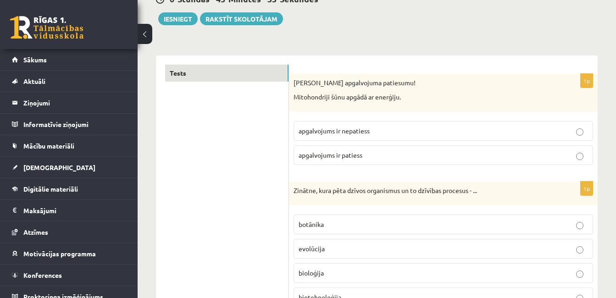
scroll to position [0, 0]
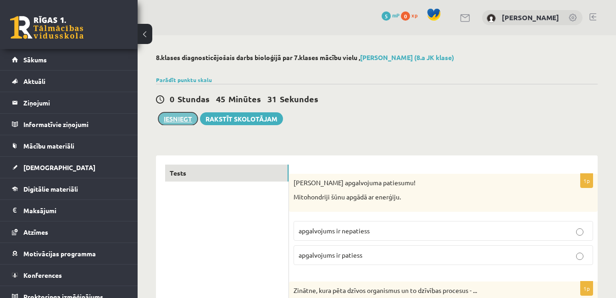
click at [175, 115] on button "Iesniegt" at bounding box center [177, 118] width 39 height 13
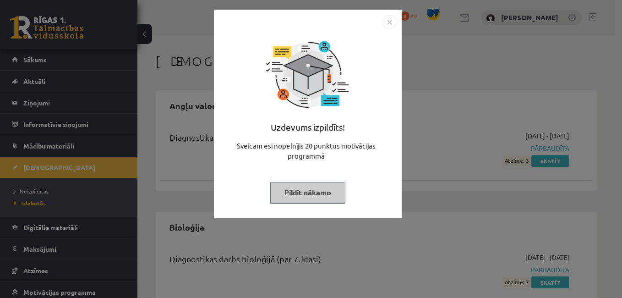
click at [324, 197] on button "Pildīt nākamo" at bounding box center [307, 192] width 75 height 21
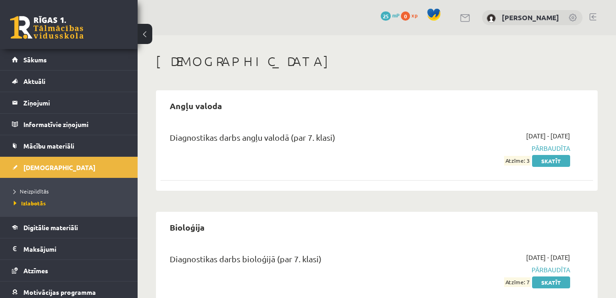
scroll to position [33, 0]
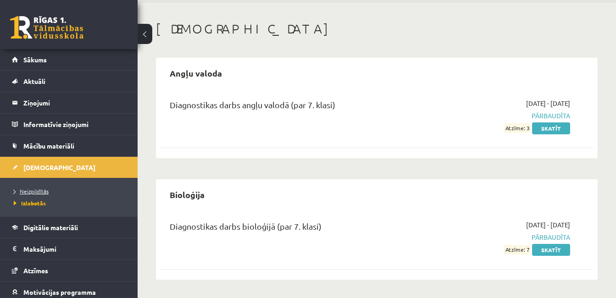
click at [36, 187] on link "Neizpildītās" at bounding box center [71, 191] width 115 height 8
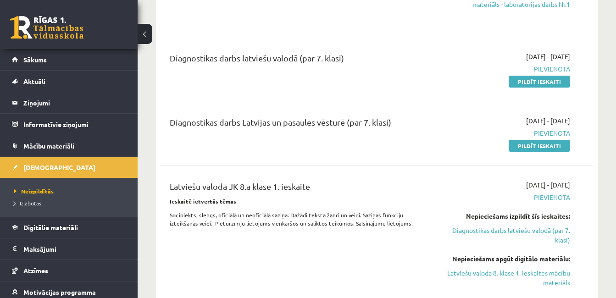
scroll to position [318, 0]
click at [545, 82] on link "Pildīt ieskaiti" at bounding box center [538, 81] width 61 height 12
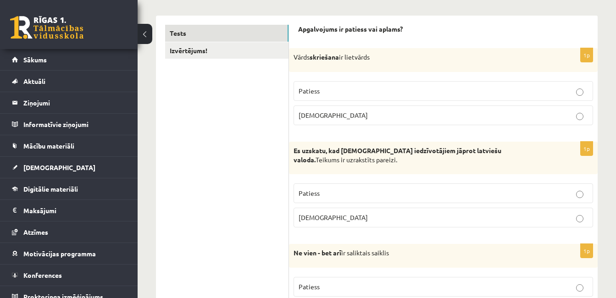
scroll to position [140, 0]
click at [347, 118] on p "[DEMOGRAPHIC_DATA]" at bounding box center [442, 115] width 289 height 10
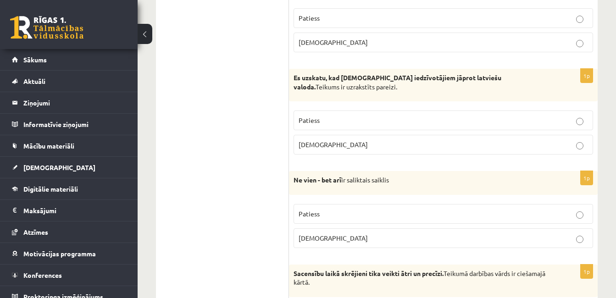
scroll to position [216, 0]
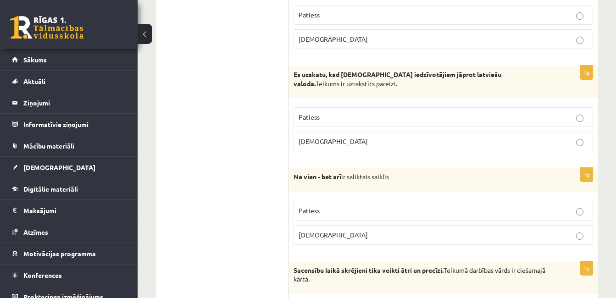
click at [416, 121] on p "Patiess" at bounding box center [442, 117] width 289 height 10
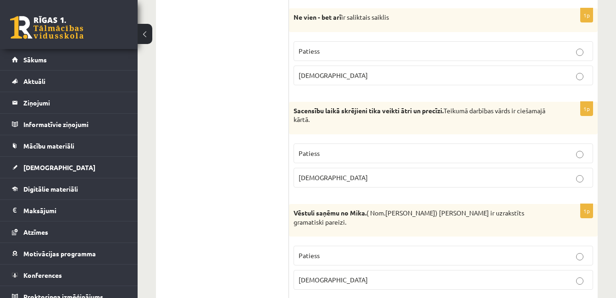
scroll to position [376, 0]
click at [404, 52] on p "Patiess" at bounding box center [442, 51] width 289 height 10
click at [387, 170] on label "Aplams" at bounding box center [442, 177] width 299 height 20
click at [357, 275] on p "Aplams" at bounding box center [442, 280] width 289 height 10
click at [340, 159] on label "Patiess" at bounding box center [442, 153] width 299 height 20
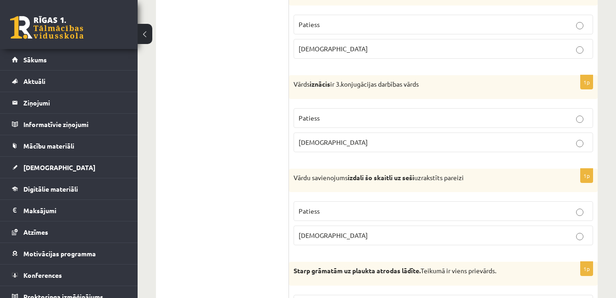
scroll to position [607, 0]
click at [324, 113] on p "Patiess" at bounding box center [442, 118] width 289 height 10
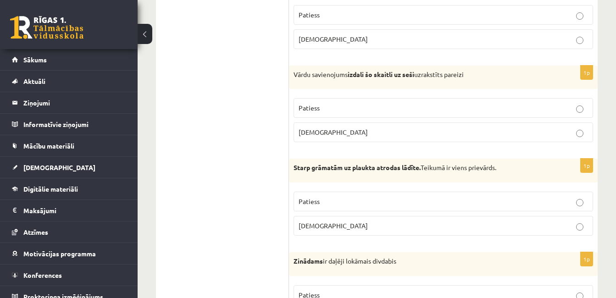
scroll to position [710, 0]
click at [336, 127] on p "Aplams" at bounding box center [442, 132] width 289 height 10
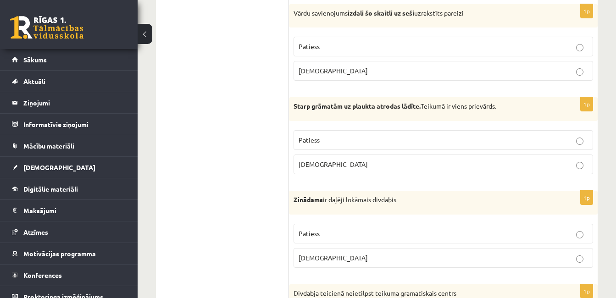
scroll to position [771, 0]
click at [359, 135] on p "Patiess" at bounding box center [442, 140] width 289 height 10
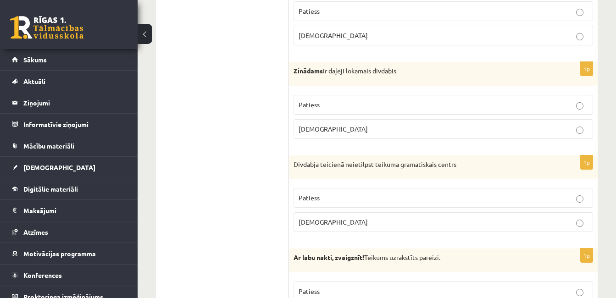
scroll to position [900, 0]
click at [348, 100] on p "Patiess" at bounding box center [442, 104] width 289 height 10
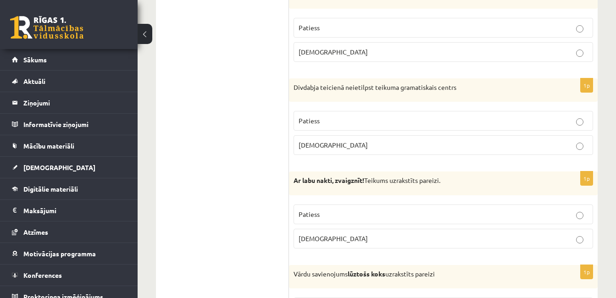
scroll to position [976, 0]
click at [349, 141] on p "Aplams" at bounding box center [442, 146] width 289 height 10
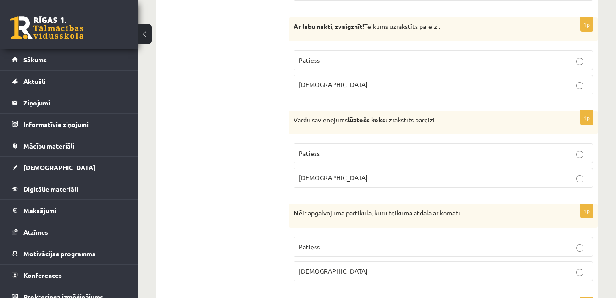
scroll to position [1131, 0]
click at [305, 55] on span "Patiess" at bounding box center [308, 59] width 21 height 8
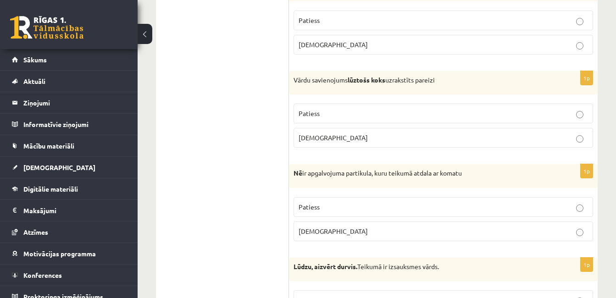
scroll to position [1171, 0]
click at [326, 137] on label "Aplams" at bounding box center [442, 137] width 299 height 20
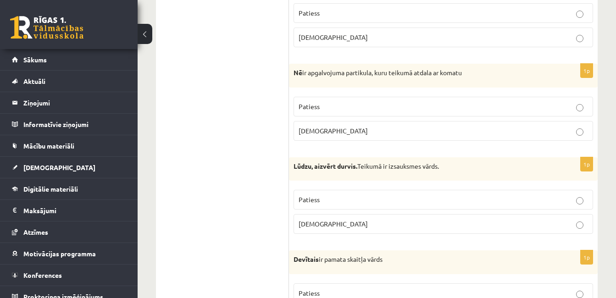
scroll to position [1271, 0]
click at [319, 126] on span "Aplams" at bounding box center [332, 130] width 69 height 8
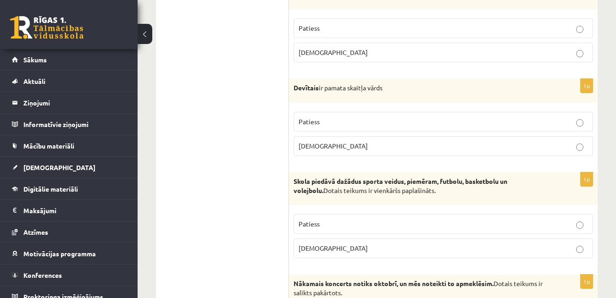
scroll to position [1456, 0]
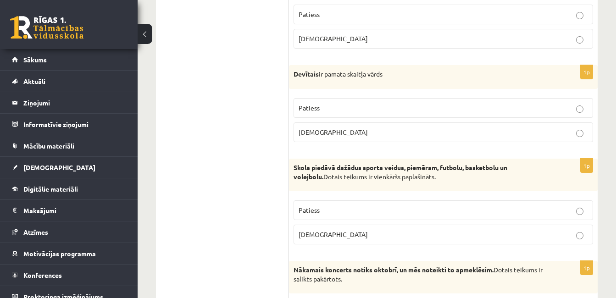
click at [360, 36] on label "Aplams" at bounding box center [442, 39] width 299 height 20
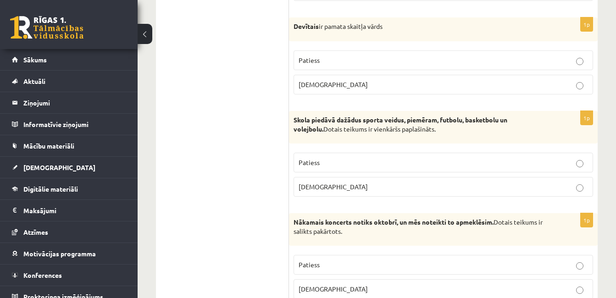
scroll to position [1507, 0]
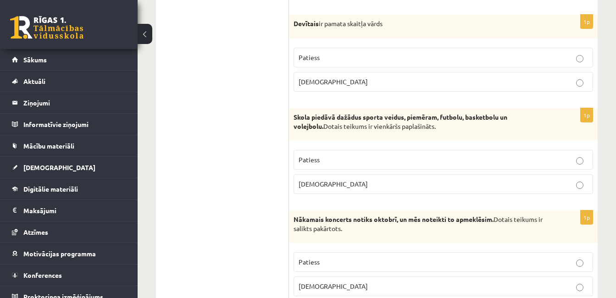
click at [336, 77] on p "Aplams" at bounding box center [442, 82] width 289 height 10
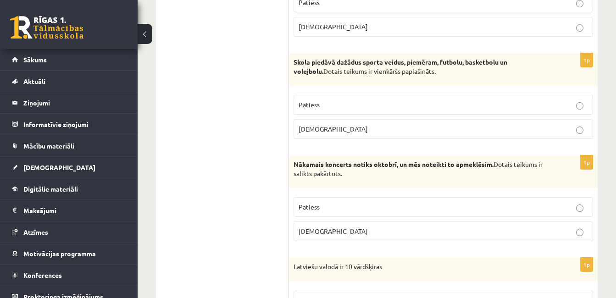
scroll to position [1562, 0]
click at [339, 99] on p "Patiess" at bounding box center [442, 104] width 289 height 10
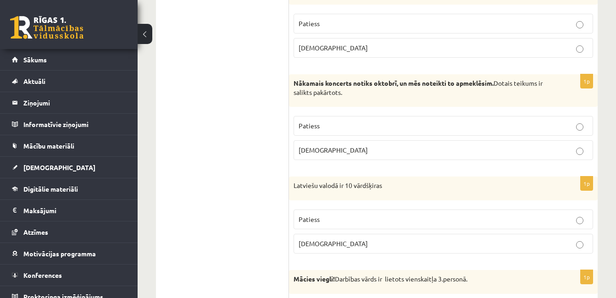
scroll to position [1643, 0]
click at [345, 145] on p "Aplams" at bounding box center [442, 150] width 289 height 10
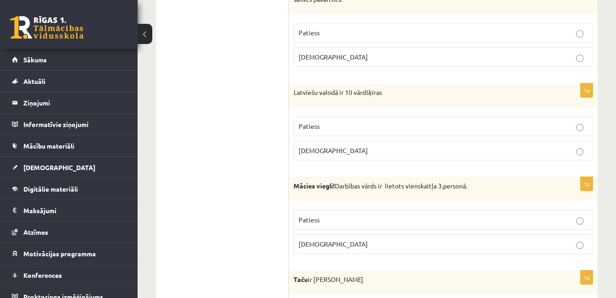
scroll to position [1742, 0]
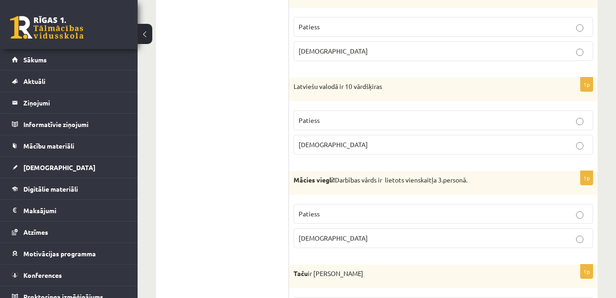
click at [334, 110] on label "Patiess" at bounding box center [442, 120] width 299 height 20
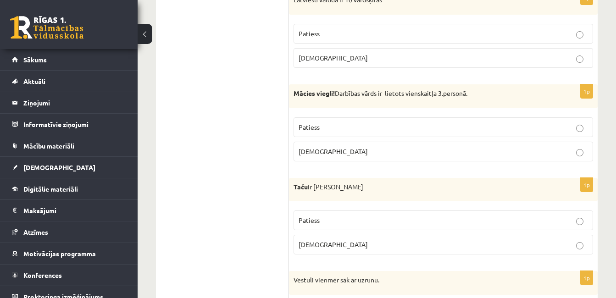
scroll to position [1829, 0]
click at [341, 122] on p "Patiess" at bounding box center [442, 127] width 289 height 10
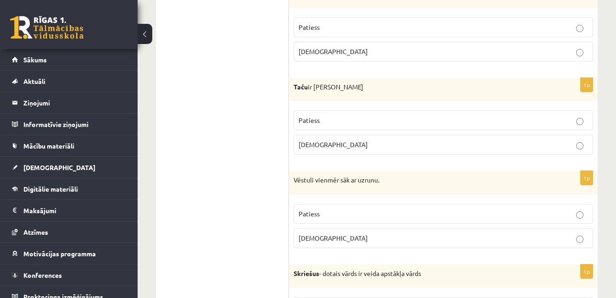
scroll to position [1929, 0]
click at [342, 139] on p "Aplams" at bounding box center [442, 144] width 289 height 10
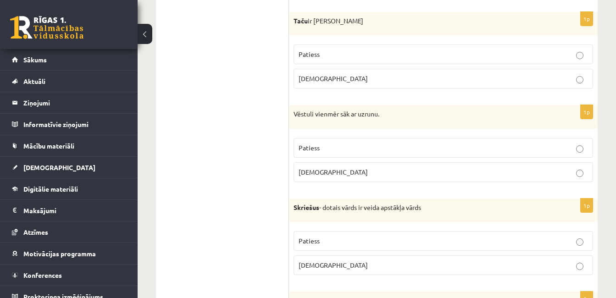
scroll to position [1995, 0]
click at [342, 143] on p "Patiess" at bounding box center [442, 148] width 289 height 10
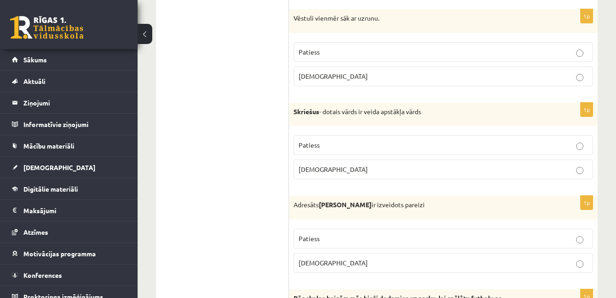
scroll to position [2090, 0]
click at [350, 140] on p "Patiess" at bounding box center [442, 145] width 289 height 10
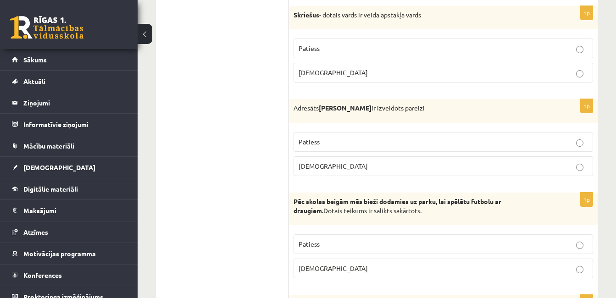
scroll to position [2189, 0]
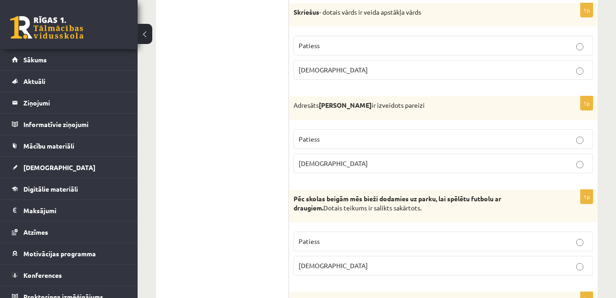
click at [347, 159] on p "Aplams" at bounding box center [442, 164] width 289 height 10
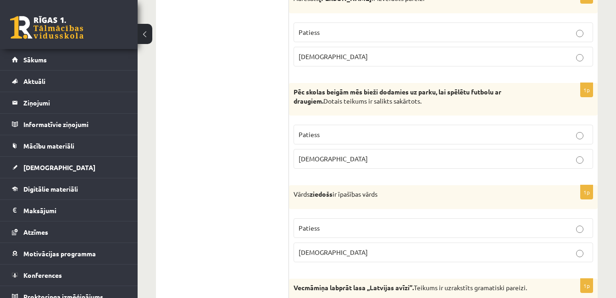
scroll to position [2297, 0]
click at [347, 154] on p "Aplams" at bounding box center [442, 159] width 289 height 10
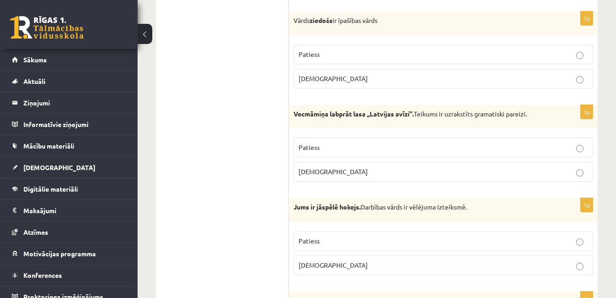
scroll to position [2471, 0]
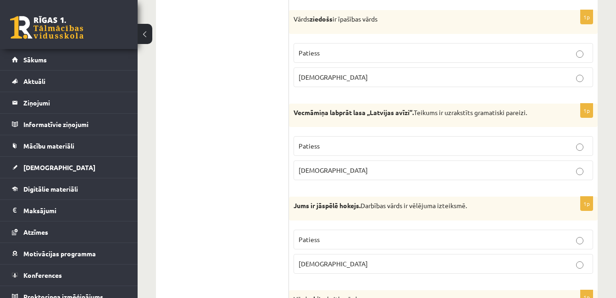
click at [338, 143] on label "Patiess" at bounding box center [442, 146] width 299 height 20
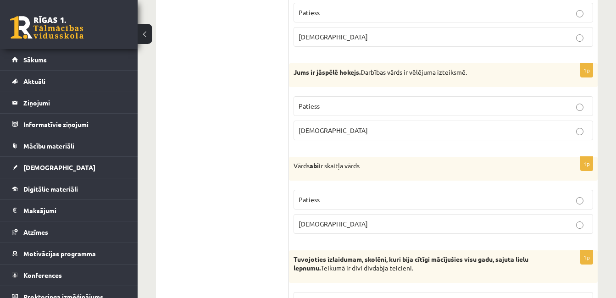
scroll to position [2605, 0]
click at [328, 126] on label "Aplams" at bounding box center [442, 130] width 299 height 20
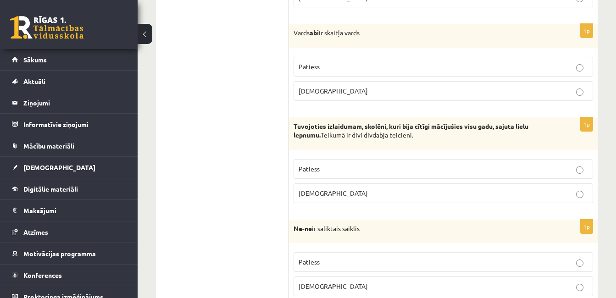
scroll to position [2738, 0]
click at [352, 61] on p "Patiess" at bounding box center [442, 66] width 289 height 10
click at [323, 164] on p "Patiess" at bounding box center [442, 169] width 289 height 10
click at [325, 281] on p "Aplams" at bounding box center [442, 286] width 289 height 10
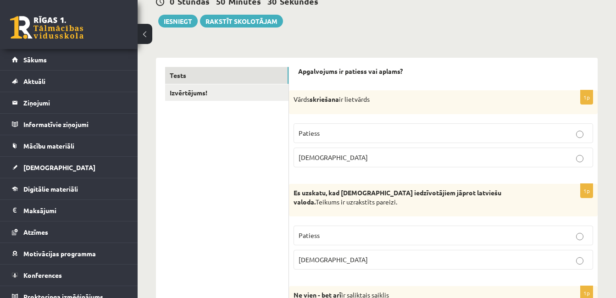
scroll to position [0, 0]
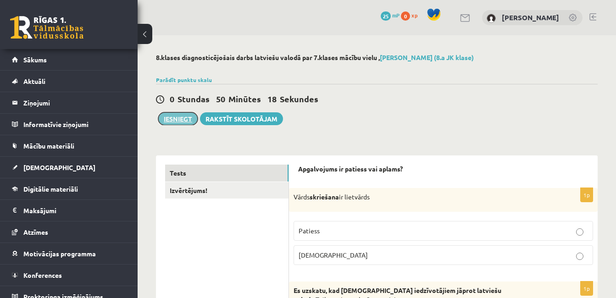
click at [184, 121] on button "Iesniegt" at bounding box center [177, 118] width 39 height 13
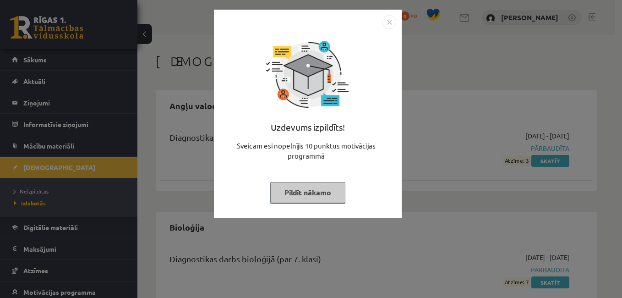
click at [335, 184] on button "Pildīt nākamo" at bounding box center [307, 192] width 75 height 21
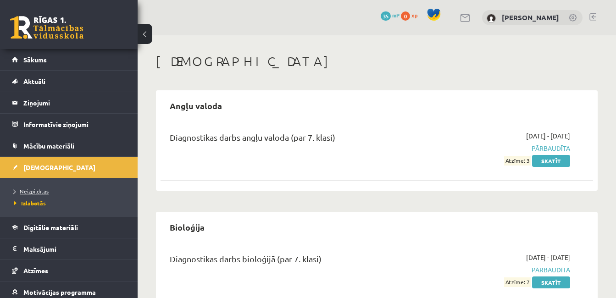
click at [40, 188] on span "Neizpildītās" at bounding box center [31, 190] width 35 height 7
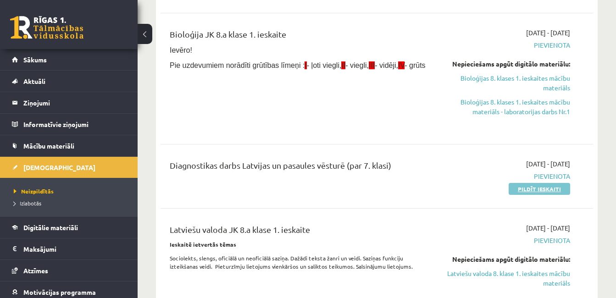
scroll to position [210, 0]
click at [528, 191] on link "Pildīt ieskaiti" at bounding box center [538, 189] width 61 height 12
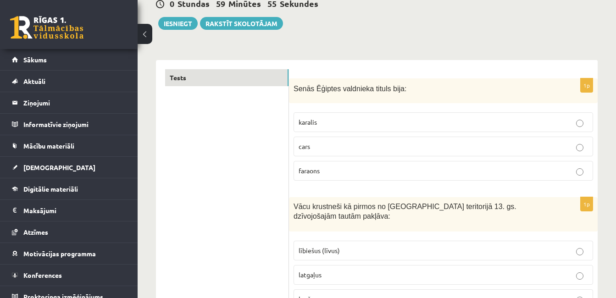
scroll to position [99, 0]
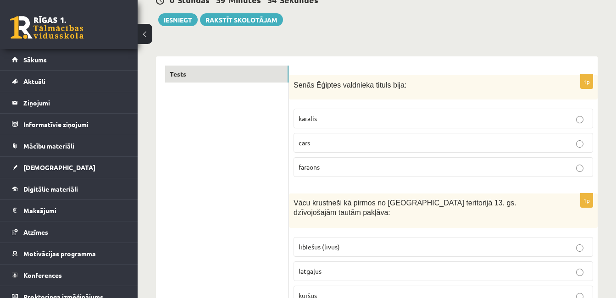
click at [352, 165] on p "faraons" at bounding box center [442, 167] width 289 height 10
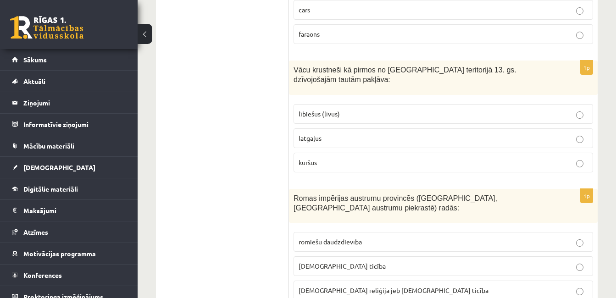
scroll to position [232, 0]
click at [351, 109] on p "lībiešus (līvus)" at bounding box center [442, 114] width 289 height 10
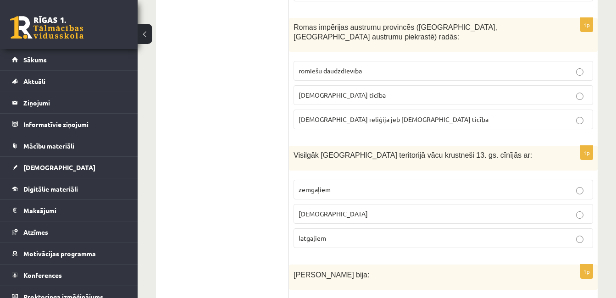
scroll to position [411, 0]
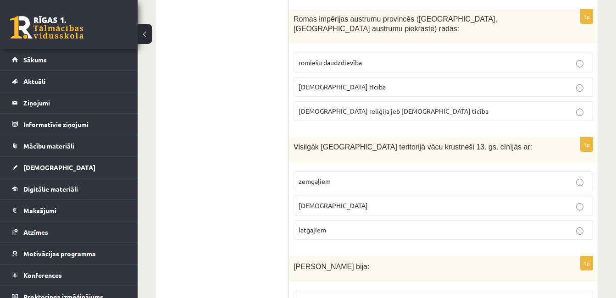
click at [401, 77] on label "[DEMOGRAPHIC_DATA] ticība" at bounding box center [442, 87] width 299 height 20
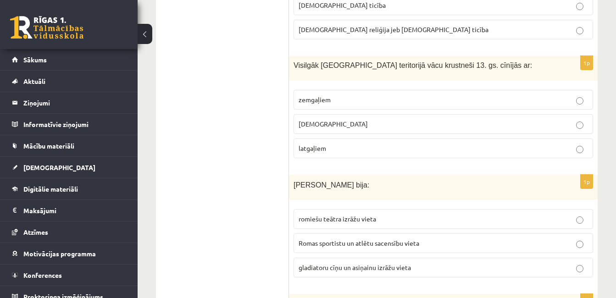
scroll to position [493, 0]
click at [365, 89] on label "zemgaļiem" at bounding box center [442, 99] width 299 height 20
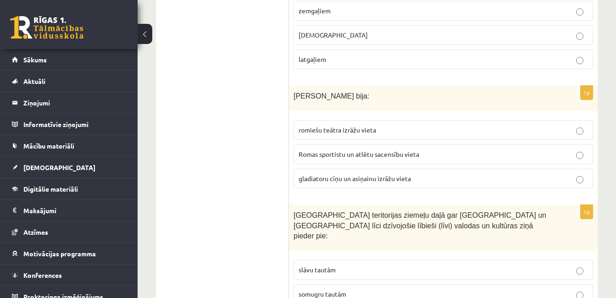
scroll to position [584, 0]
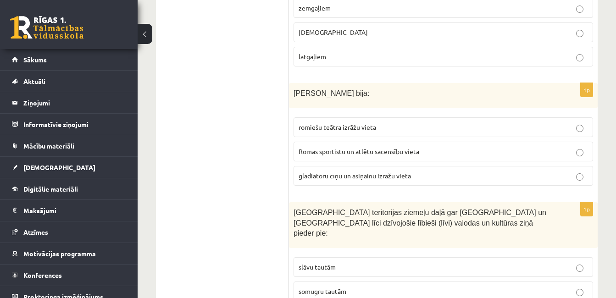
click at [357, 123] on span "romiešu teātra izrāžu vieta" at bounding box center [336, 127] width 77 height 8
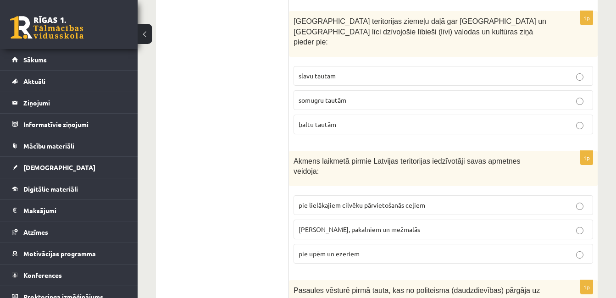
scroll to position [776, 0]
click at [404, 95] on p "somugru tautām" at bounding box center [442, 100] width 289 height 10
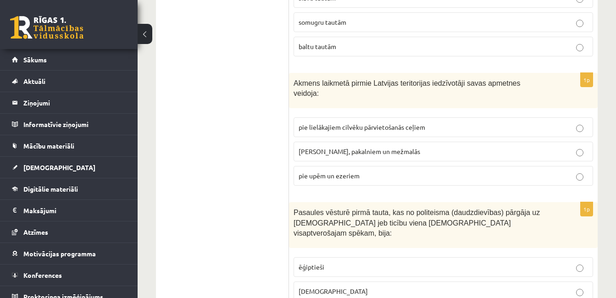
scroll to position [854, 0]
click at [359, 170] on p "pie upēm un ezeriem" at bounding box center [442, 175] width 289 height 10
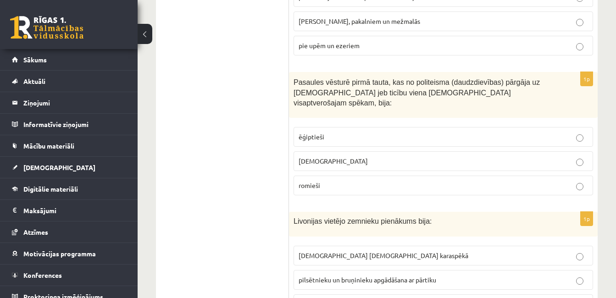
scroll to position [984, 0]
click at [325, 156] on p "[DEMOGRAPHIC_DATA]" at bounding box center [442, 161] width 289 height 10
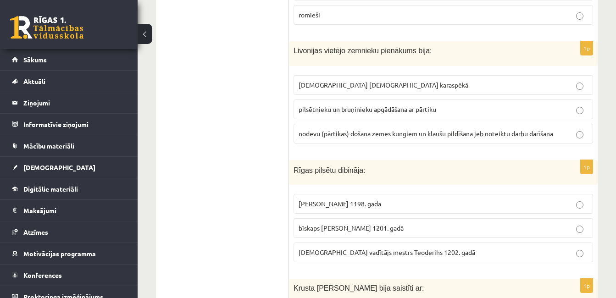
scroll to position [1154, 0]
click at [350, 130] on span "nodevu (pārtikas) došana zemes kungiem un klaušu pildīšana jeb noteiktu darbu d…" at bounding box center [425, 134] width 254 height 8
click at [362, 219] on label "bīskaps [PERSON_NAME] 1201. gadā" at bounding box center [442, 229] width 299 height 20
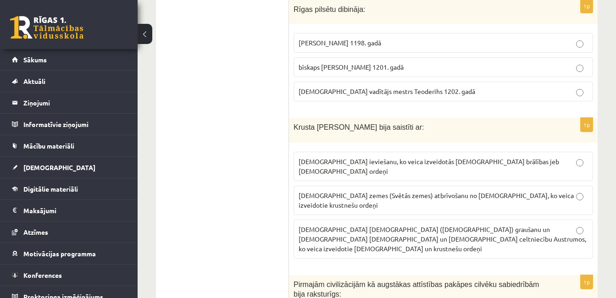
scroll to position [1316, 0]
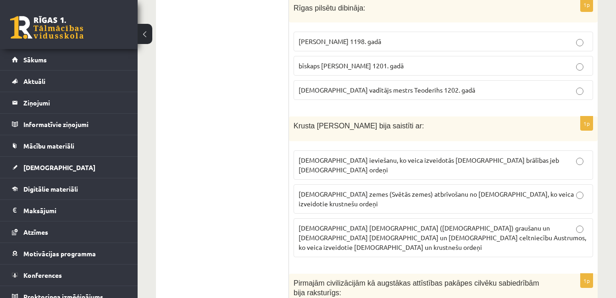
click at [330, 156] on span "[DEMOGRAPHIC_DATA] ieviešanu, ko veica izveidotās [DEMOGRAPHIC_DATA] brālības j…" at bounding box center [428, 165] width 260 height 18
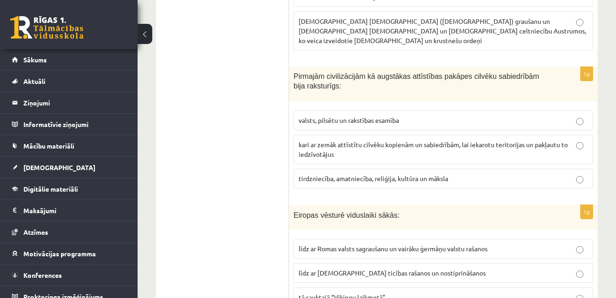
scroll to position [1523, 0]
click at [326, 110] on label "valsts, pilsētu un rakstības esamība" at bounding box center [442, 120] width 299 height 20
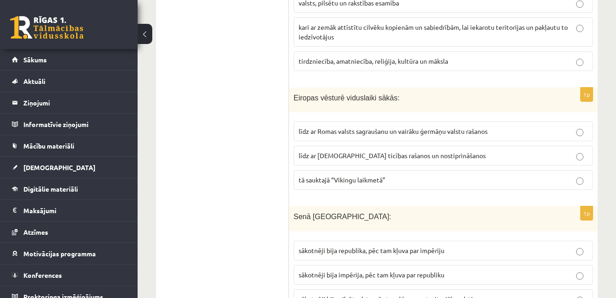
scroll to position [1641, 0]
click at [393, 126] on span "līdz ar Romas valsts sagraušanu un vairāku ģermāņu valstu rašanos" at bounding box center [392, 130] width 189 height 8
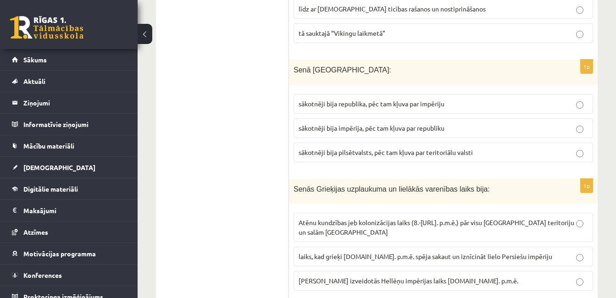
scroll to position [1787, 0]
click at [357, 99] on p "sākotnēji bija republika, pēc tam kļuva par impēriju" at bounding box center [442, 104] width 289 height 10
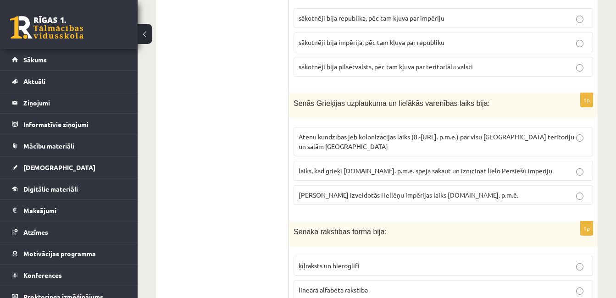
scroll to position [1872, 0]
click at [405, 167] on span "laiks, kad grieķi [DOMAIN_NAME]. p.m.ē. spēja sakaut un iznīcināt lielo Persieš…" at bounding box center [424, 171] width 253 height 8
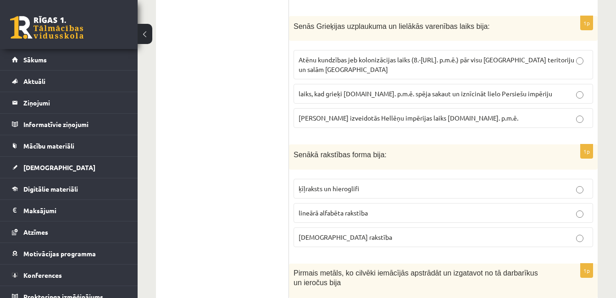
scroll to position [1951, 0]
click at [393, 178] on label "ķīļraksts un hieroglifi" at bounding box center [442, 188] width 299 height 20
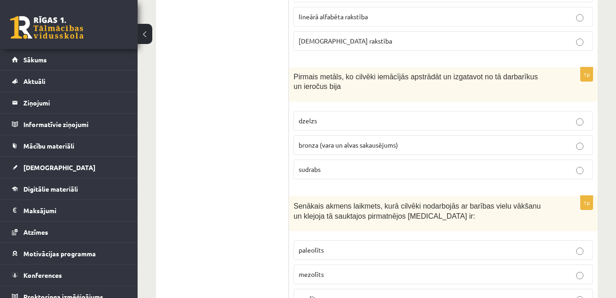
scroll to position [2146, 0]
click at [357, 140] on span "bronza (vara un alvas sakausējums)" at bounding box center [347, 144] width 99 height 8
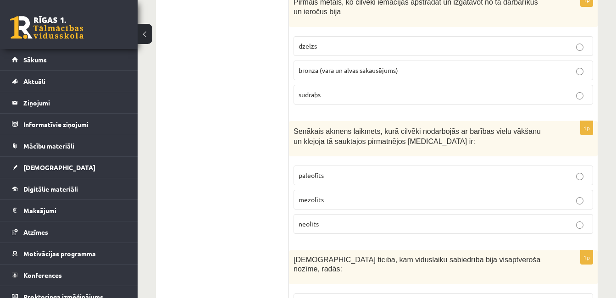
scroll to position [2250, 0]
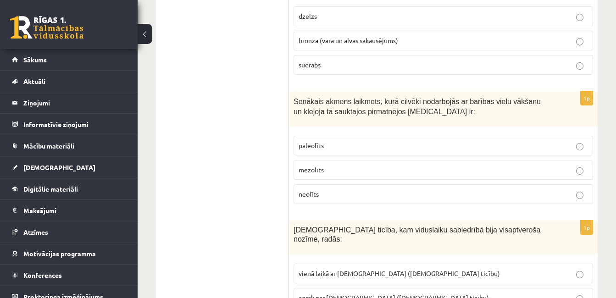
click at [353, 141] on p "paleolīts" at bounding box center [442, 146] width 289 height 10
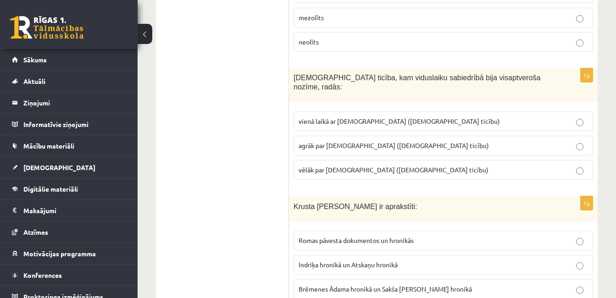
scroll to position [2403, 0]
click at [347, 116] on span "vienā laikā ar [DEMOGRAPHIC_DATA] ([DEMOGRAPHIC_DATA] ticību)" at bounding box center [398, 120] width 201 height 8
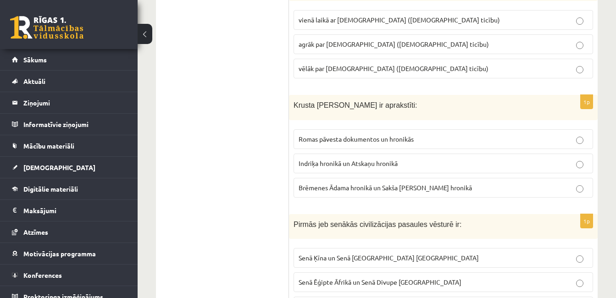
scroll to position [2507, 0]
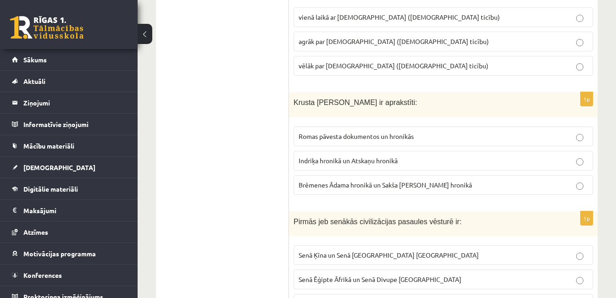
click at [375, 156] on span "Indriķa hronikā un Atskaņu hronikā" at bounding box center [347, 160] width 99 height 8
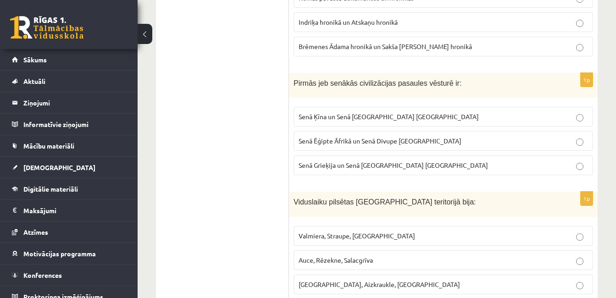
scroll to position [2645, 0]
click at [364, 136] on span "Senā Ēģipte Āfrikā un Senā Divupe [GEOGRAPHIC_DATA]" at bounding box center [379, 140] width 163 height 8
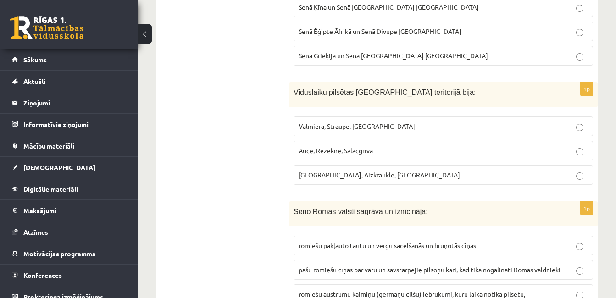
scroll to position [2755, 0]
click at [365, 170] on p "Rīga, Aizkraukle, Ludza" at bounding box center [442, 175] width 289 height 10
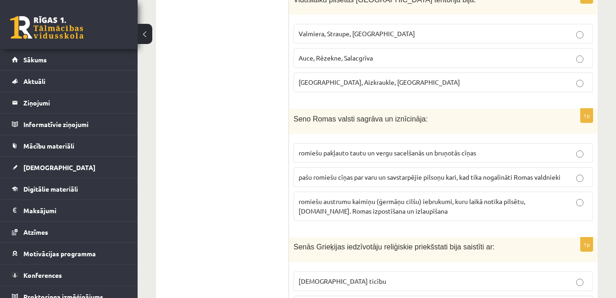
scroll to position [2849, 0]
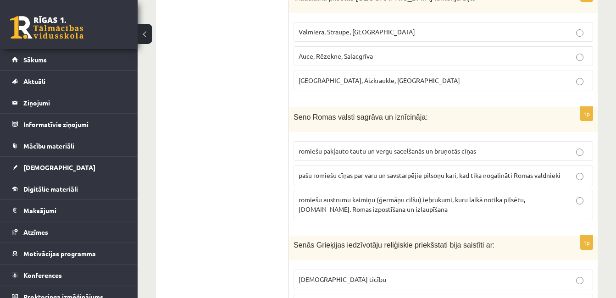
click at [346, 195] on span "romiešu austrumu kaimiņu (ģermāņu cilšu) iebrukumi, kuru laikā notika pilsētu, …" at bounding box center [411, 204] width 226 height 18
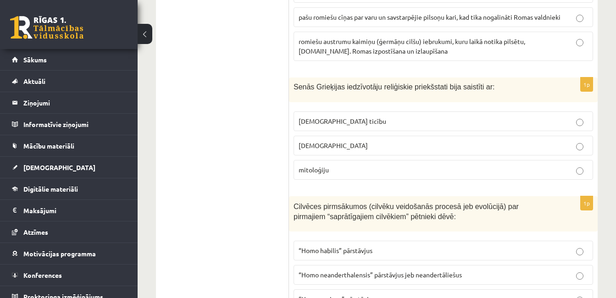
scroll to position [3008, 0]
click at [325, 159] on label "mitoloģiju" at bounding box center [442, 169] width 299 height 20
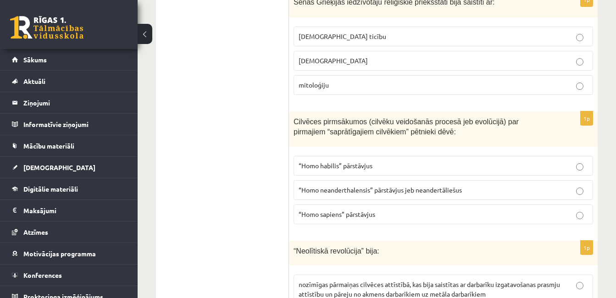
scroll to position [3096, 0]
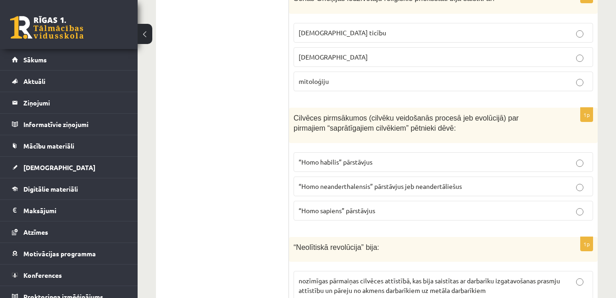
click at [333, 206] on span "“Homo sapiens” pārstāvjus" at bounding box center [336, 210] width 77 height 8
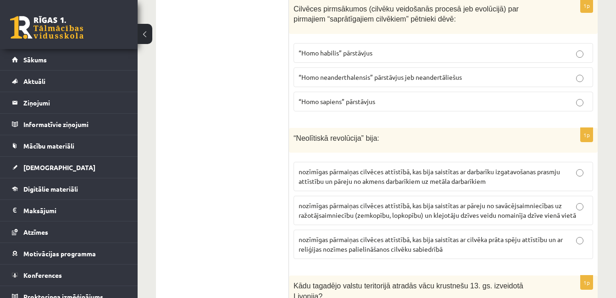
scroll to position [3205, 0]
click at [333, 201] on span "nozīmīgas pārmaiņas cilvēces attīstībā, kas bija saistītas ar pāreju no savācēj…" at bounding box center [436, 210] width 277 height 18
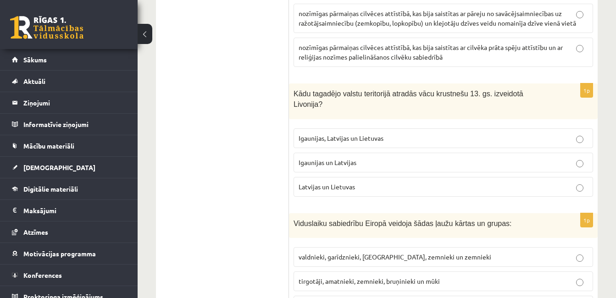
scroll to position [3397, 0]
click at [371, 157] on p "Igaunijas un Latvijas" at bounding box center [442, 162] width 289 height 10
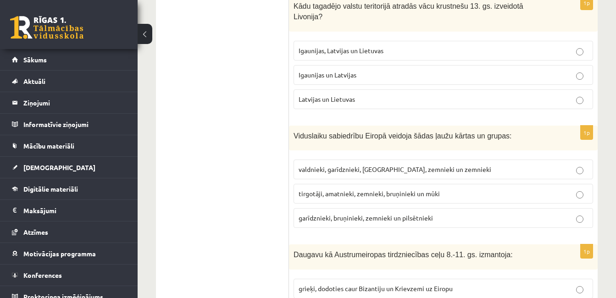
scroll to position [3495, 0]
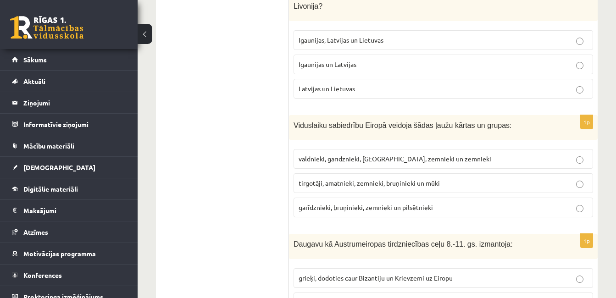
click at [373, 154] on span "valdnieki, garīdznieki, bruņinieki, zemnieki un zemnieki" at bounding box center [394, 158] width 192 height 8
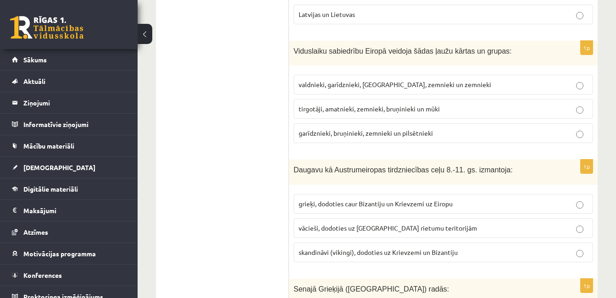
scroll to position [3583, 0]
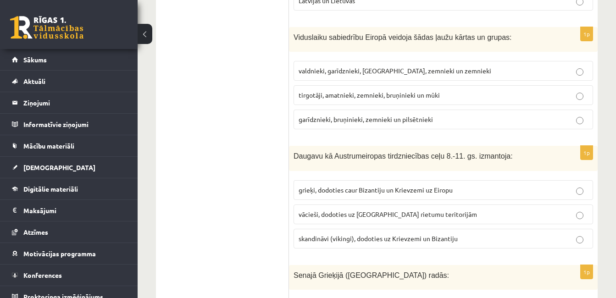
click at [372, 180] on label "grieķi, dodoties caur Bizantiju un Krievzemi uz Eiropu" at bounding box center [442, 190] width 299 height 20
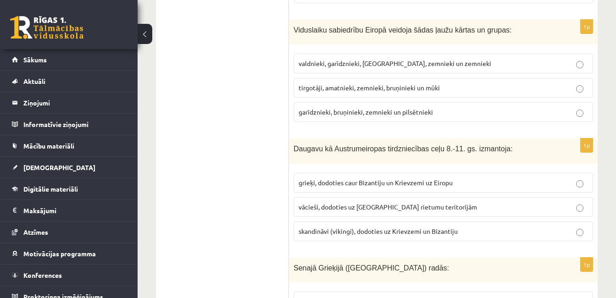
scroll to position [3590, 0]
click at [379, 297] on p "antīkā demokrātija" at bounding box center [442, 302] width 289 height 10
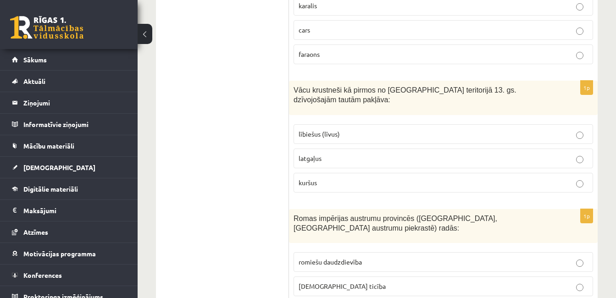
scroll to position [0, 0]
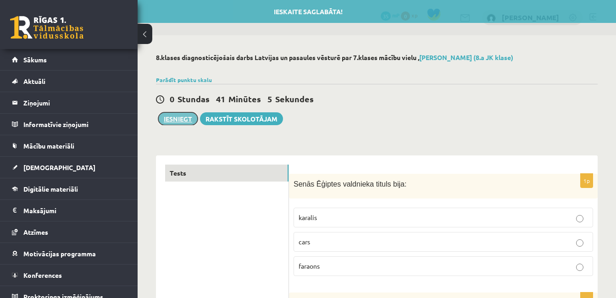
click at [177, 118] on button "Iesniegt" at bounding box center [177, 118] width 39 height 13
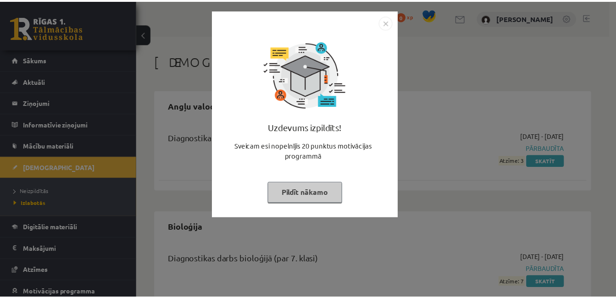
scroll to position [110, 0]
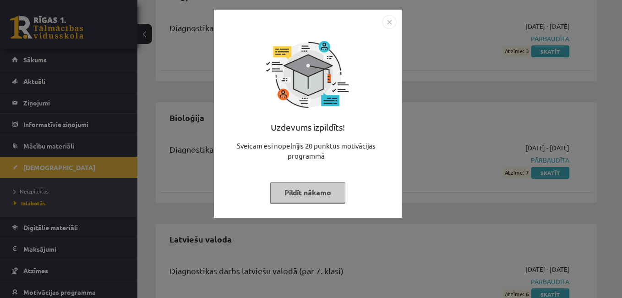
click at [385, 25] on img "Close" at bounding box center [390, 22] width 14 height 14
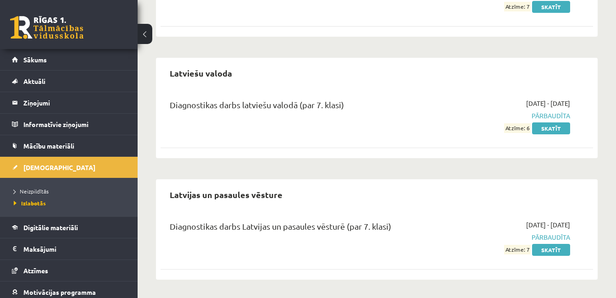
scroll to position [0, 0]
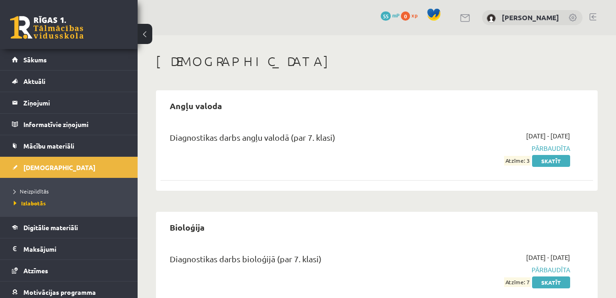
click at [338, 137] on div "Diagnostikas darbs angļu valodā (par 7. klasi)" at bounding box center [301, 139] width 262 height 17
click at [49, 202] on link "Izlabotās" at bounding box center [71, 203] width 115 height 8
click at [41, 191] on span "Neizpildītās" at bounding box center [31, 190] width 35 height 7
